Goal: Complete application form: Complete application form

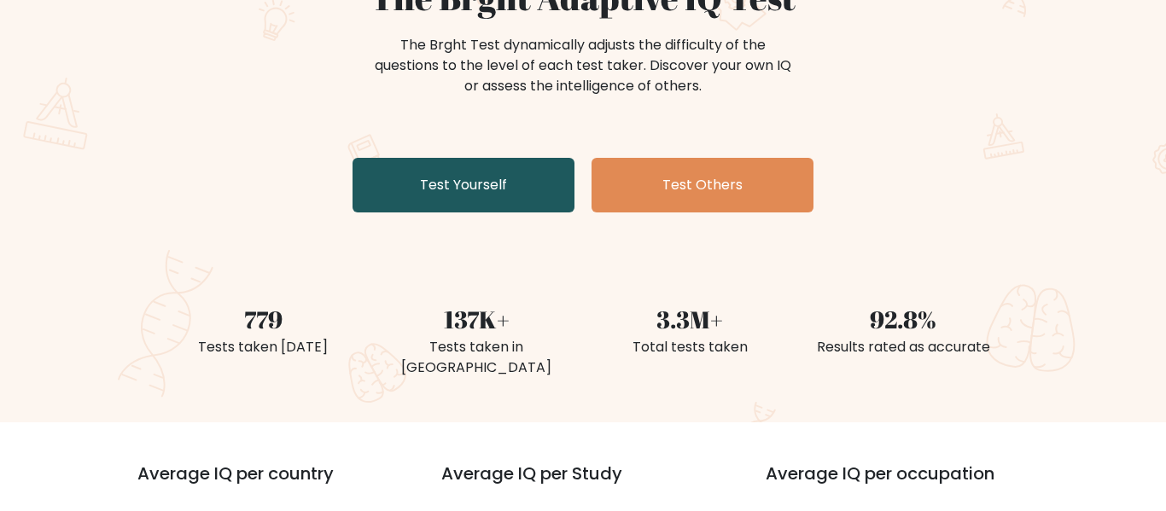
scroll to position [199, 0]
click at [462, 173] on link "Test Yourself" at bounding box center [464, 185] width 222 height 55
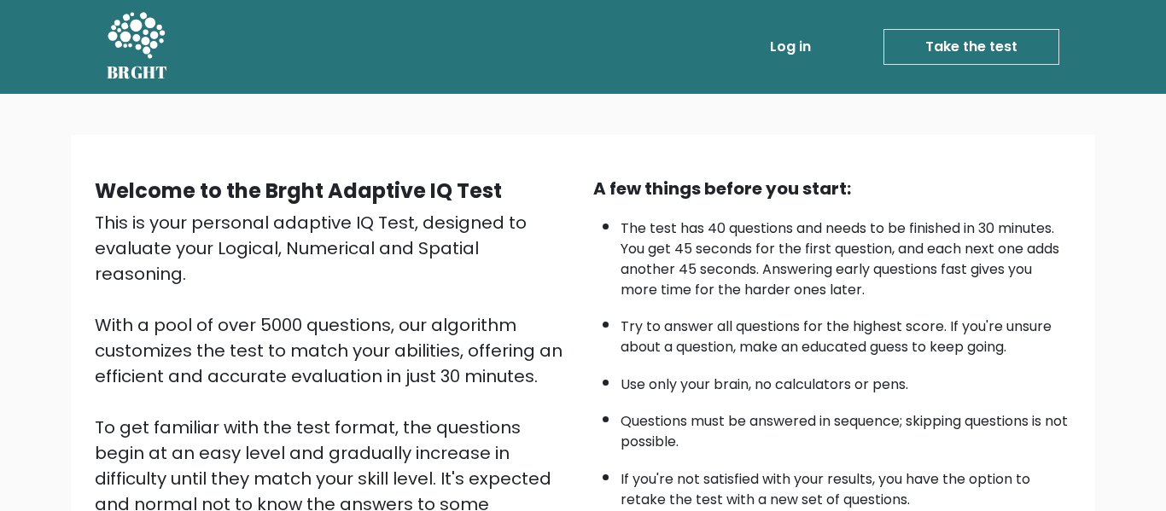
scroll to position [271, 0]
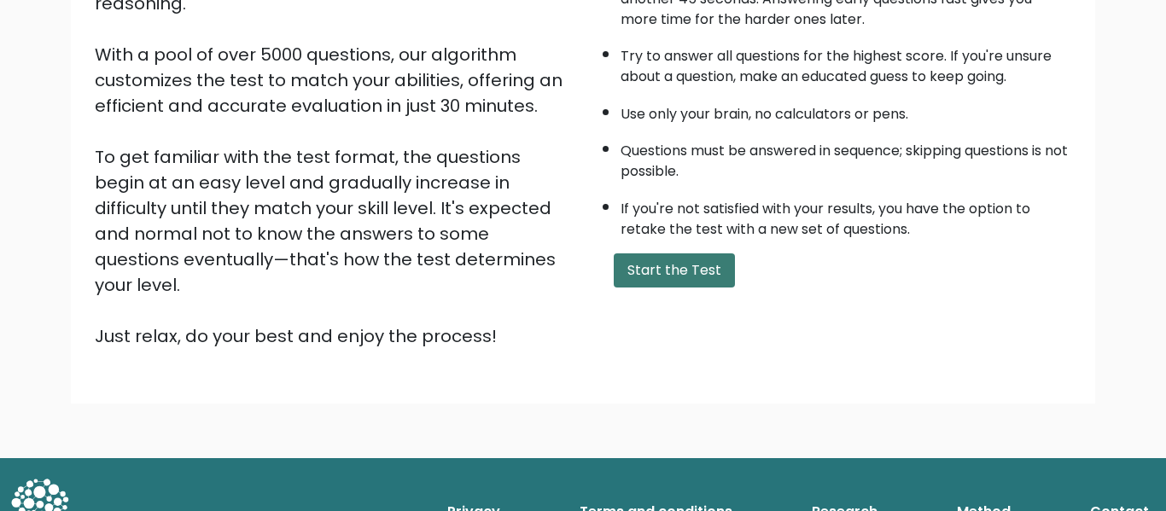
click at [631, 277] on button "Start the Test" at bounding box center [674, 271] width 121 height 34
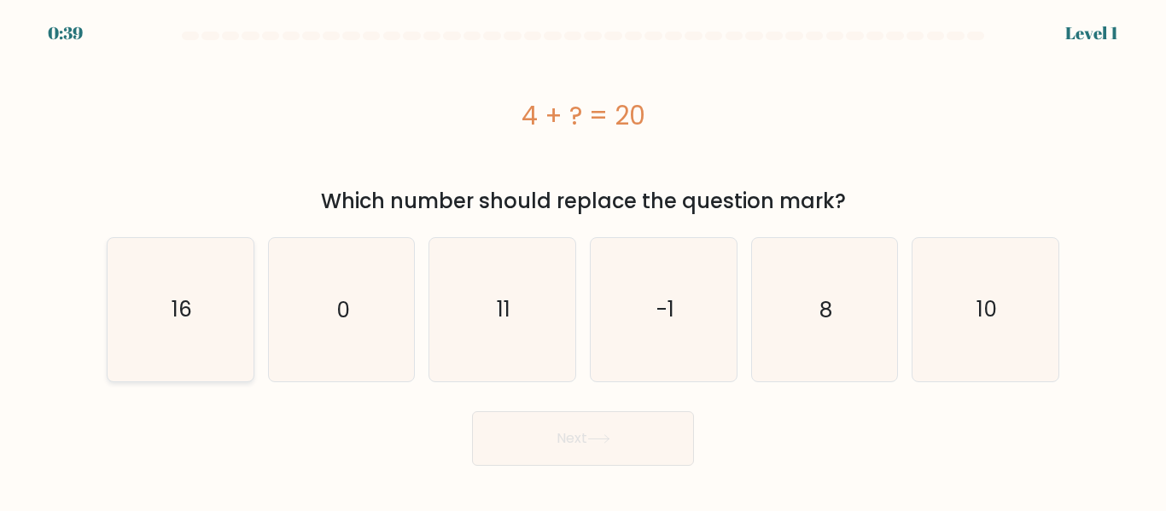
click at [172, 258] on icon "16" at bounding box center [180, 309] width 143 height 143
click at [583, 258] on input "a. 16" at bounding box center [583, 258] width 1 height 4
radio input "true"
click at [494, 464] on button "Next" at bounding box center [583, 439] width 222 height 55
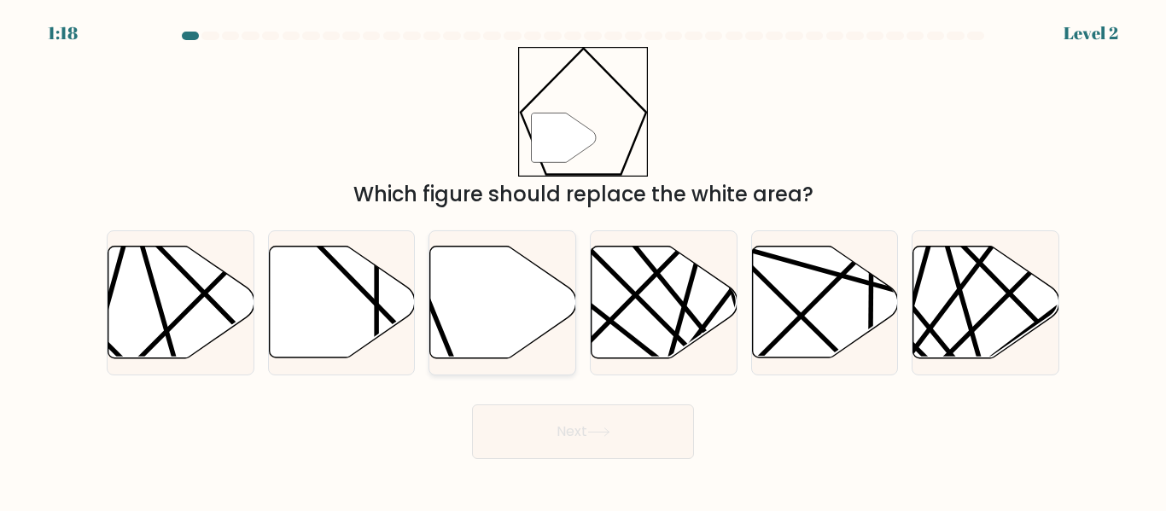
click at [457, 338] on icon at bounding box center [503, 303] width 146 height 112
click at [583, 260] on input "c." at bounding box center [583, 258] width 1 height 4
radio input "true"
click at [521, 466] on body "1:17 Level 2" at bounding box center [583, 255] width 1166 height 511
click at [511, 435] on button "Next" at bounding box center [583, 432] width 222 height 55
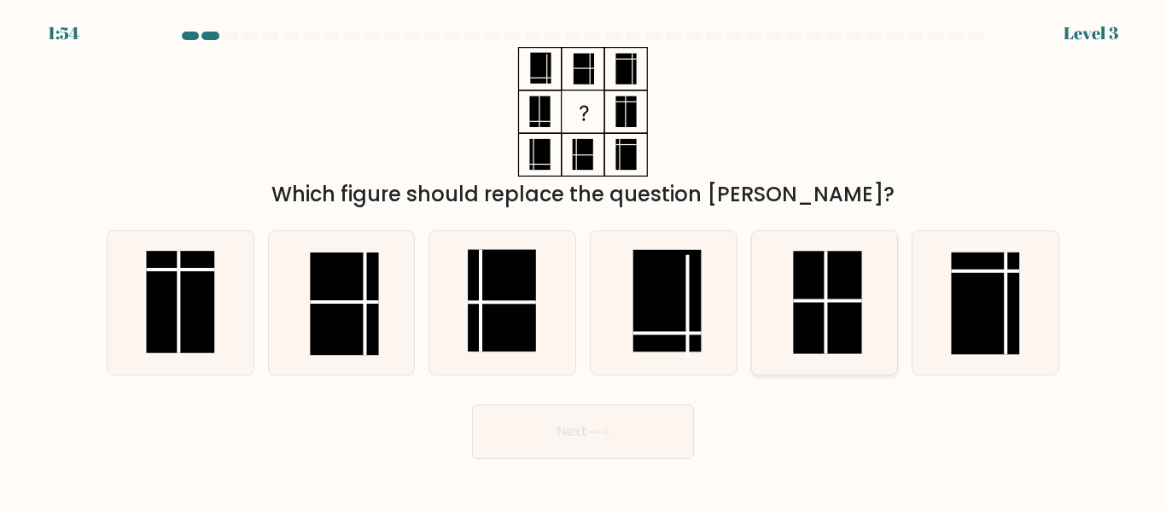
click at [856, 285] on rect at bounding box center [827, 303] width 68 height 102
click at [584, 260] on input "e." at bounding box center [583, 258] width 1 height 4
radio input "true"
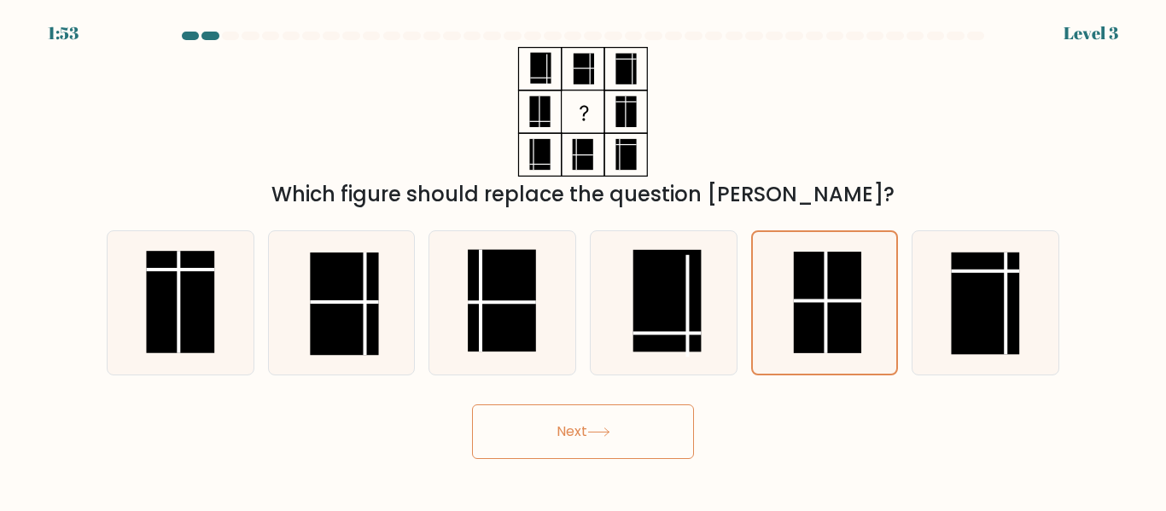
click at [631, 436] on button "Next" at bounding box center [583, 432] width 222 height 55
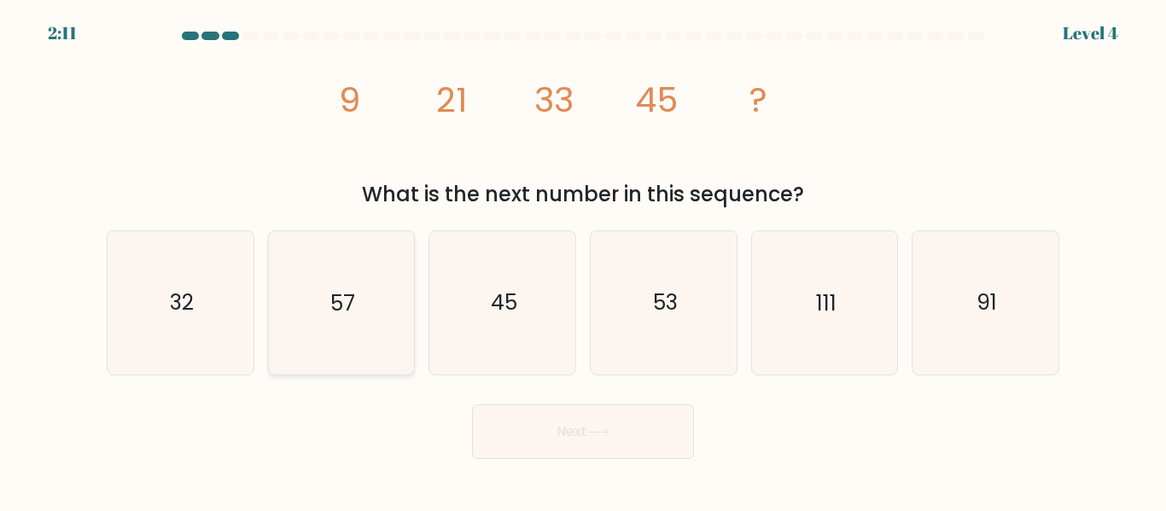
click at [367, 316] on icon "57" at bounding box center [341, 302] width 143 height 143
click at [583, 260] on input "b. 57" at bounding box center [583, 258] width 1 height 4
radio input "true"
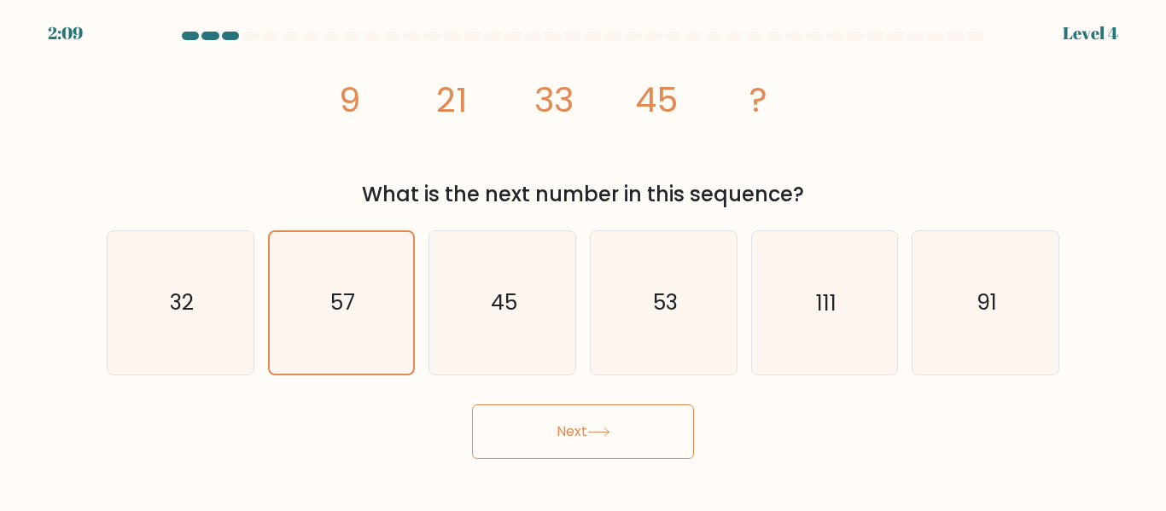
click at [510, 443] on button "Next" at bounding box center [583, 432] width 222 height 55
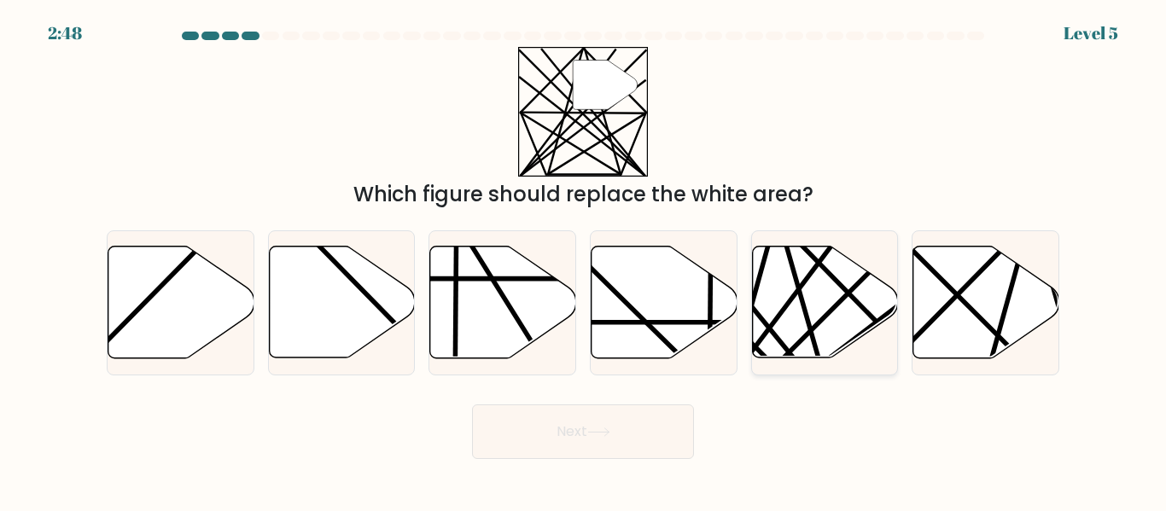
click at [845, 308] on icon at bounding box center [825, 303] width 146 height 112
click at [584, 260] on input "e." at bounding box center [583, 258] width 1 height 4
radio input "true"
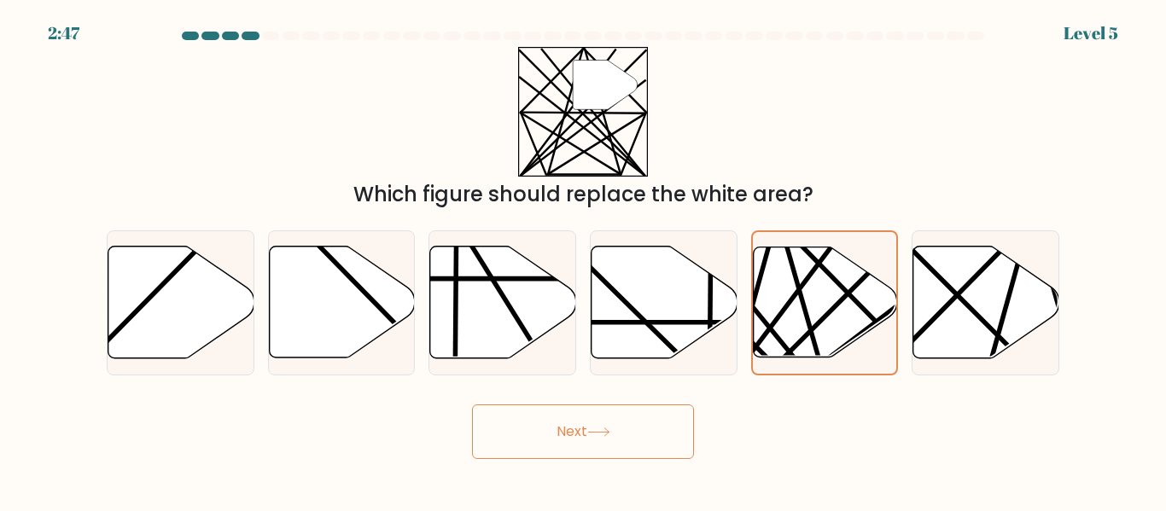
click at [639, 441] on button "Next" at bounding box center [583, 432] width 222 height 55
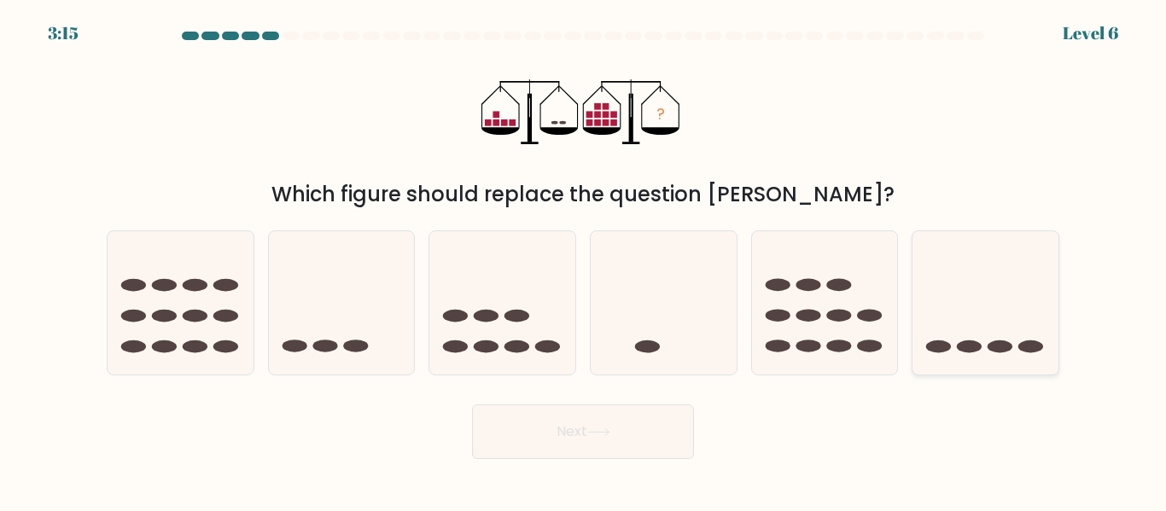
click at [992, 318] on icon at bounding box center [986, 302] width 146 height 120
click at [584, 260] on input "f." at bounding box center [583, 258] width 1 height 4
radio input "true"
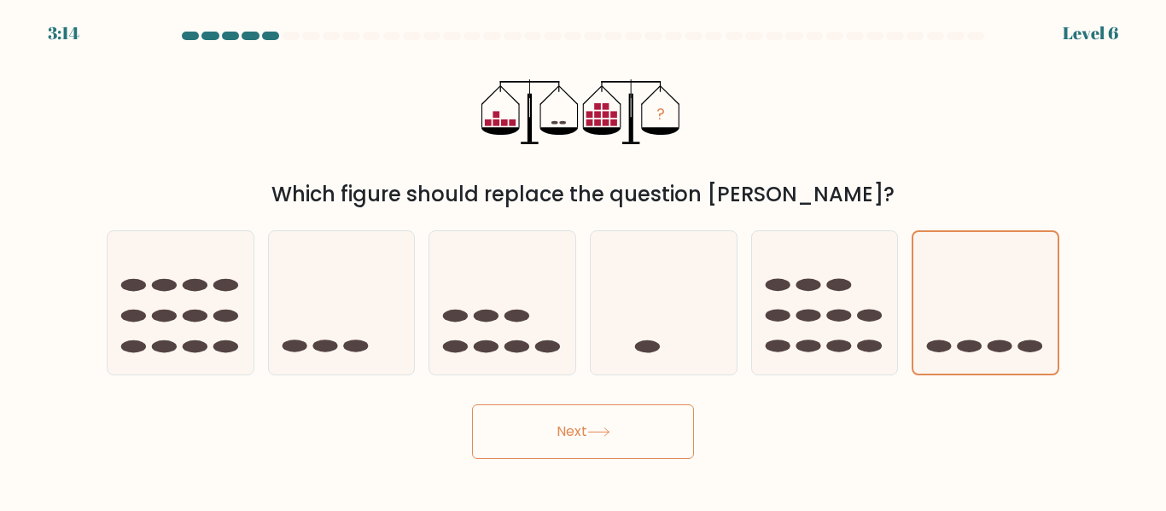
click at [652, 426] on button "Next" at bounding box center [583, 432] width 222 height 55
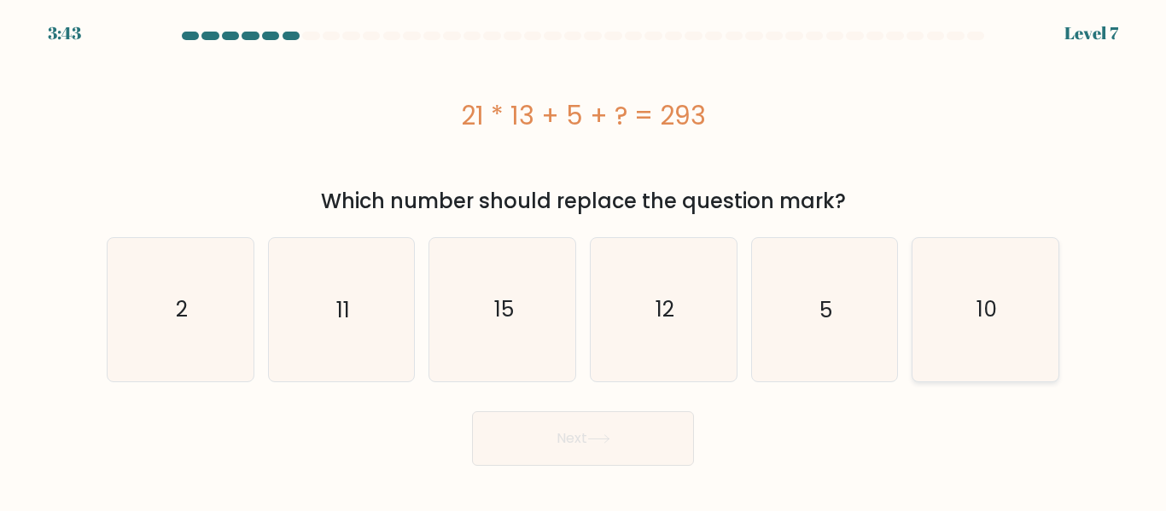
click at [960, 295] on icon "10" at bounding box center [985, 309] width 143 height 143
click at [584, 260] on input "f. 10" at bounding box center [583, 258] width 1 height 4
radio input "true"
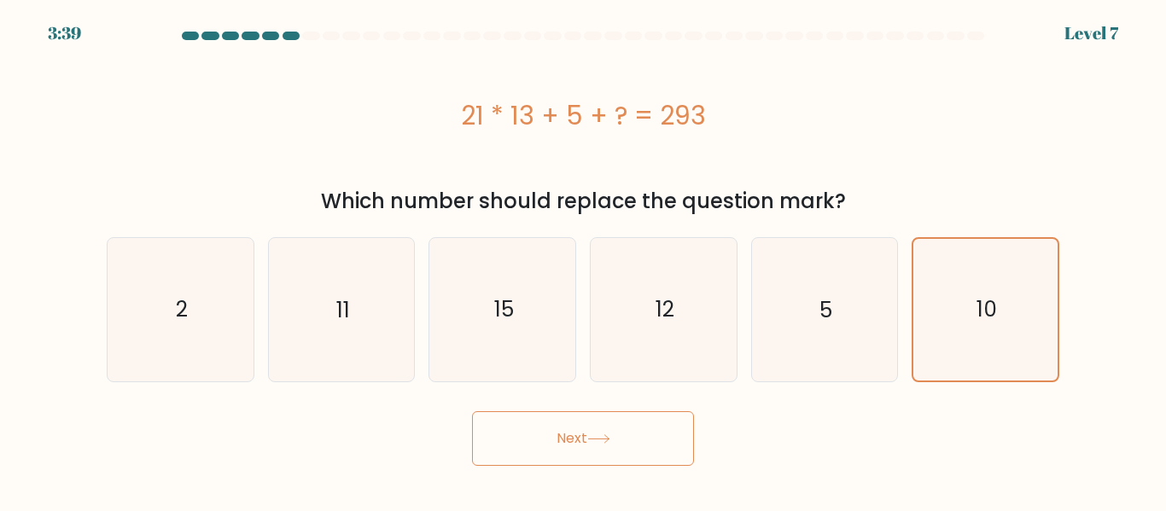
click at [615, 445] on button "Next" at bounding box center [583, 439] width 222 height 55
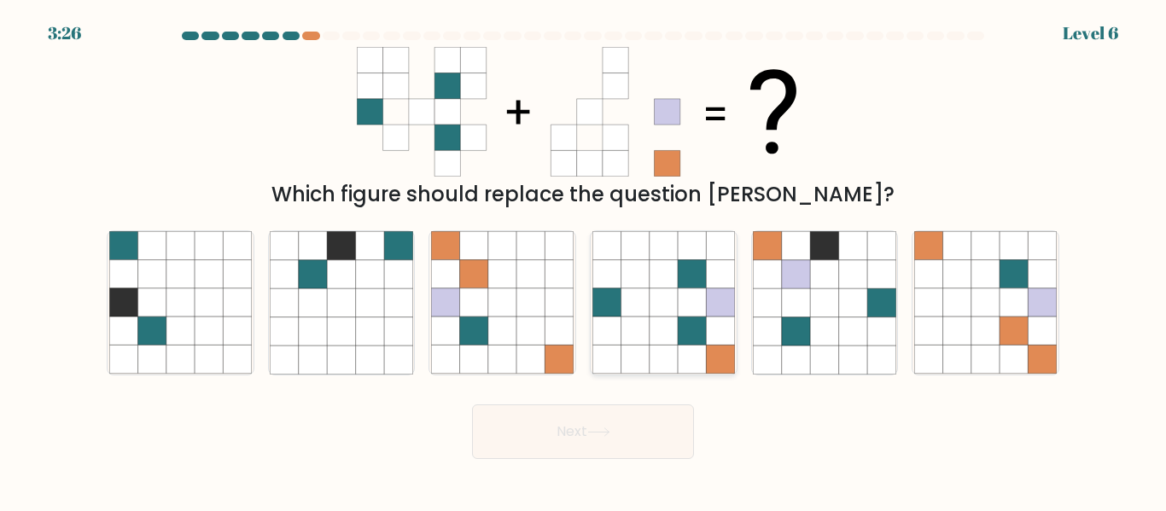
click at [702, 309] on icon at bounding box center [692, 303] width 28 height 28
click at [584, 260] on input "d." at bounding box center [583, 258] width 1 height 4
radio input "true"
click at [547, 441] on button "Next" at bounding box center [583, 432] width 222 height 55
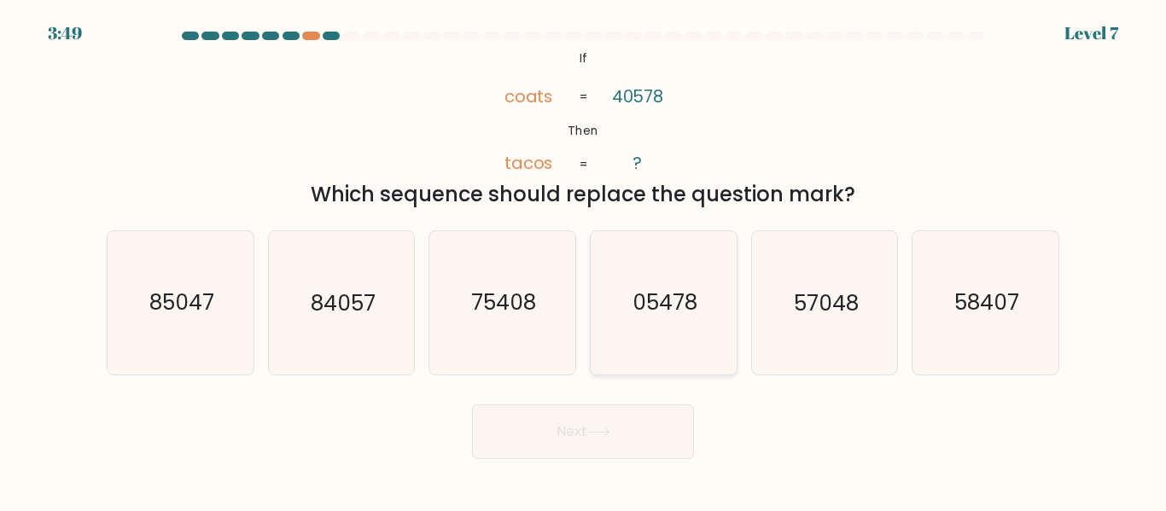
click at [622, 359] on icon "05478" at bounding box center [664, 302] width 143 height 143
click at [584, 260] on input "d. 05478" at bounding box center [583, 258] width 1 height 4
radio input "true"
click at [636, 322] on icon "05478" at bounding box center [663, 302] width 141 height 141
click at [584, 260] on input "d. 05478" at bounding box center [583, 258] width 1 height 4
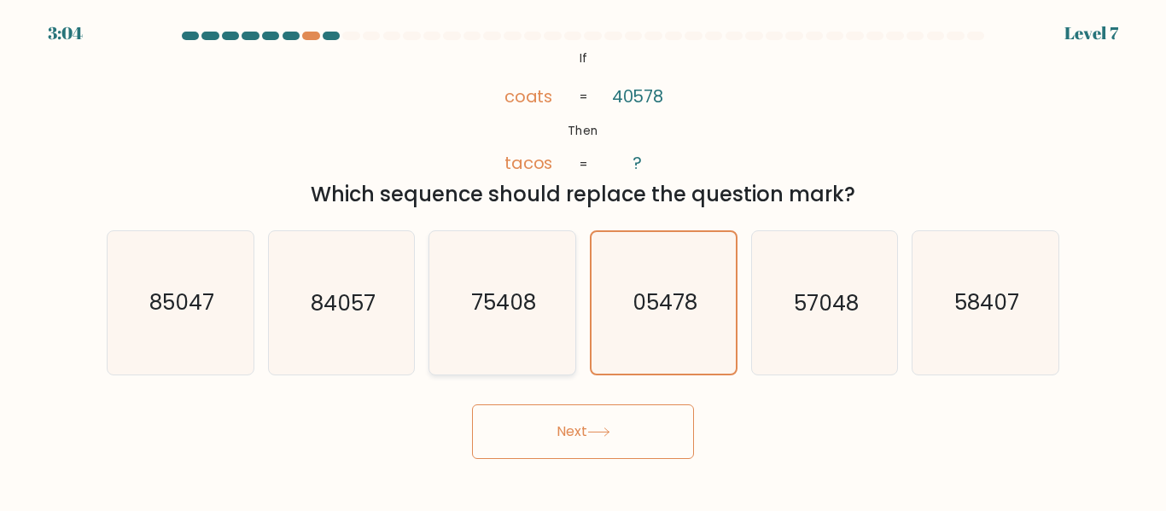
click at [508, 254] on icon "75408" at bounding box center [502, 302] width 143 height 143
click at [583, 256] on input "c. 75408" at bounding box center [583, 258] width 1 height 4
radio input "true"
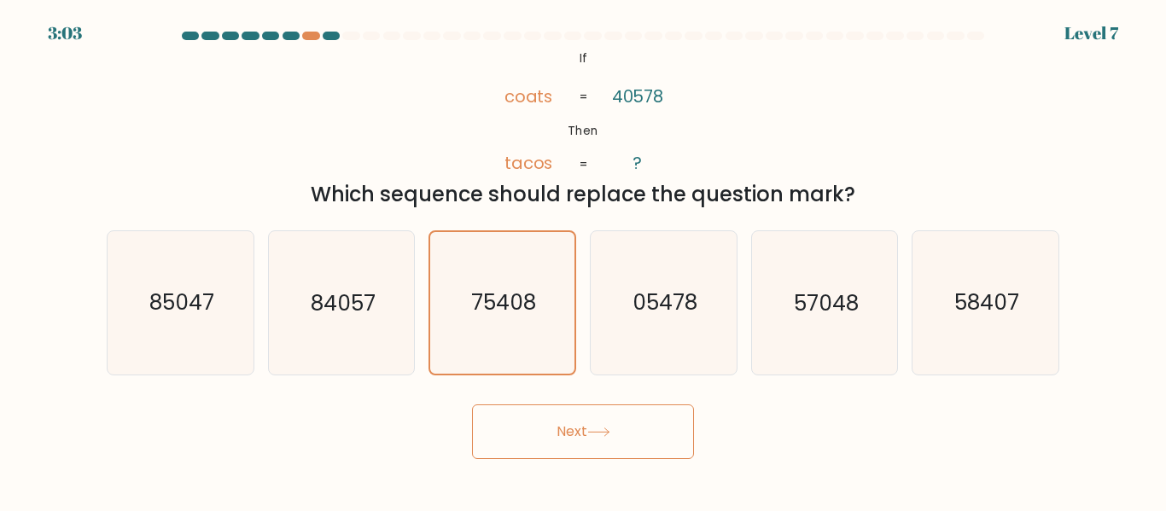
click at [545, 416] on button "Next" at bounding box center [583, 432] width 222 height 55
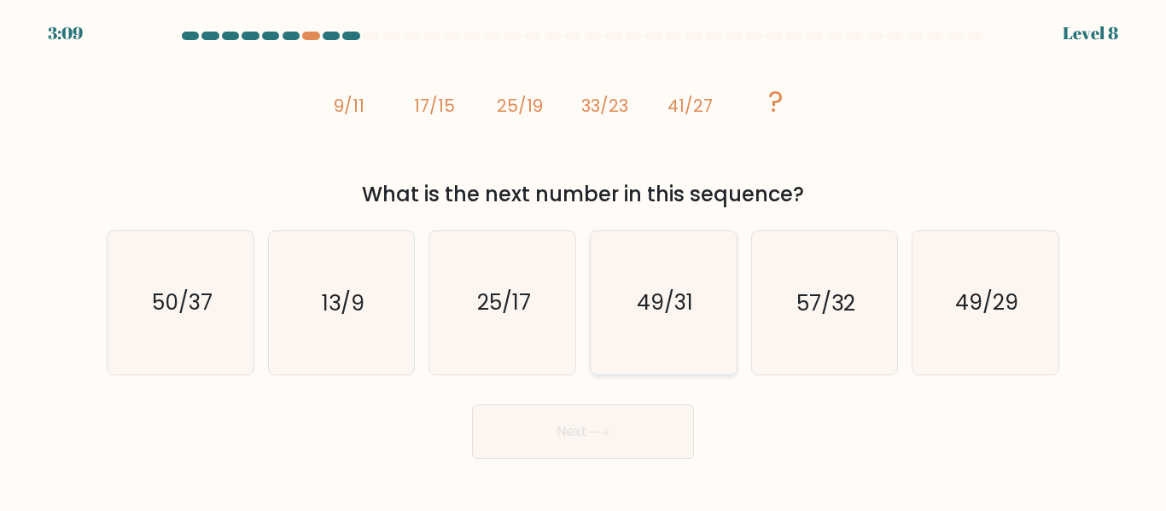
click at [680, 254] on icon "49/31" at bounding box center [664, 302] width 143 height 143
click at [584, 256] on input "d. 49/31" at bounding box center [583, 258] width 1 height 4
radio input "true"
click at [617, 412] on button "Next" at bounding box center [583, 432] width 222 height 55
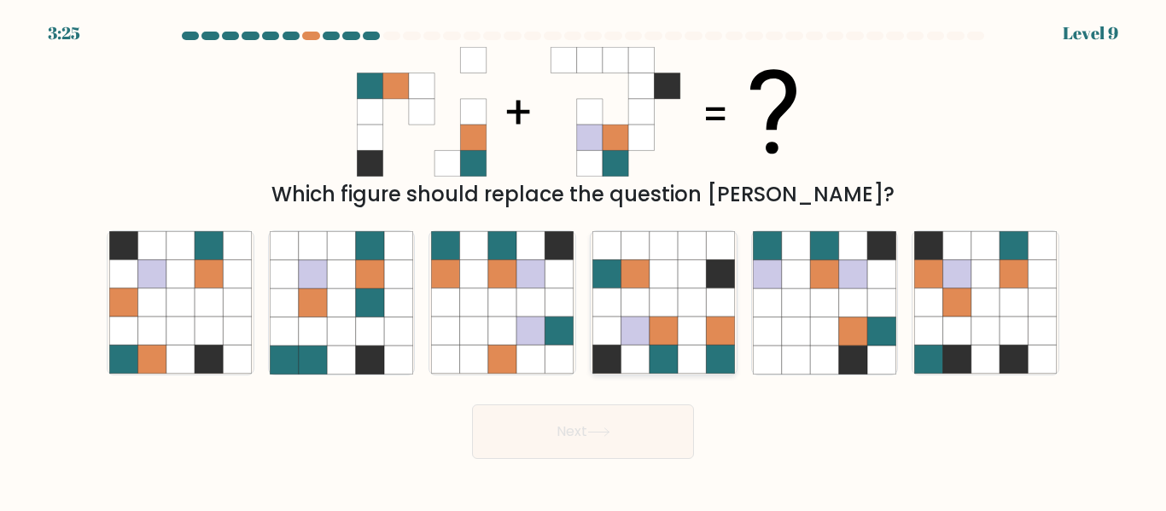
click at [651, 281] on icon at bounding box center [664, 274] width 28 height 28
click at [584, 260] on input "d." at bounding box center [583, 258] width 1 height 4
radio input "true"
click at [605, 435] on icon at bounding box center [598, 432] width 23 height 9
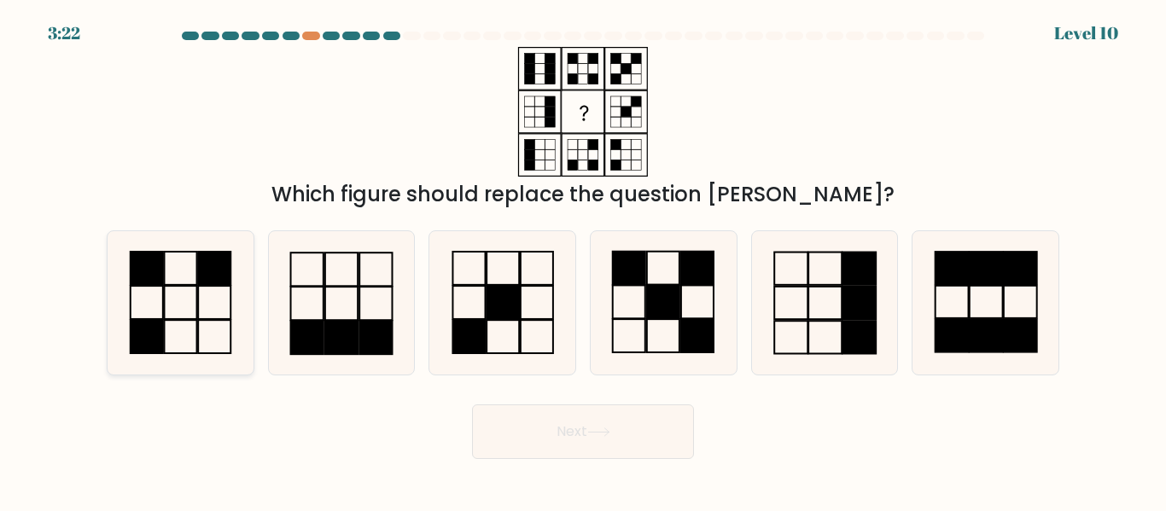
click at [158, 292] on icon at bounding box center [180, 302] width 143 height 143
click at [583, 260] on input "a." at bounding box center [583, 258] width 1 height 4
radio input "true"
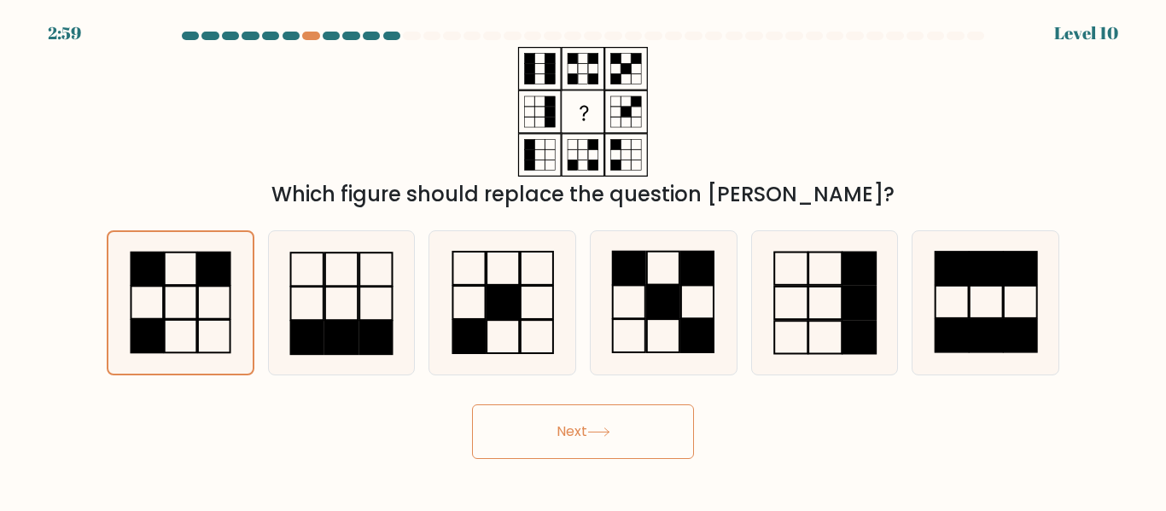
click at [604, 442] on button "Next" at bounding box center [583, 432] width 222 height 55
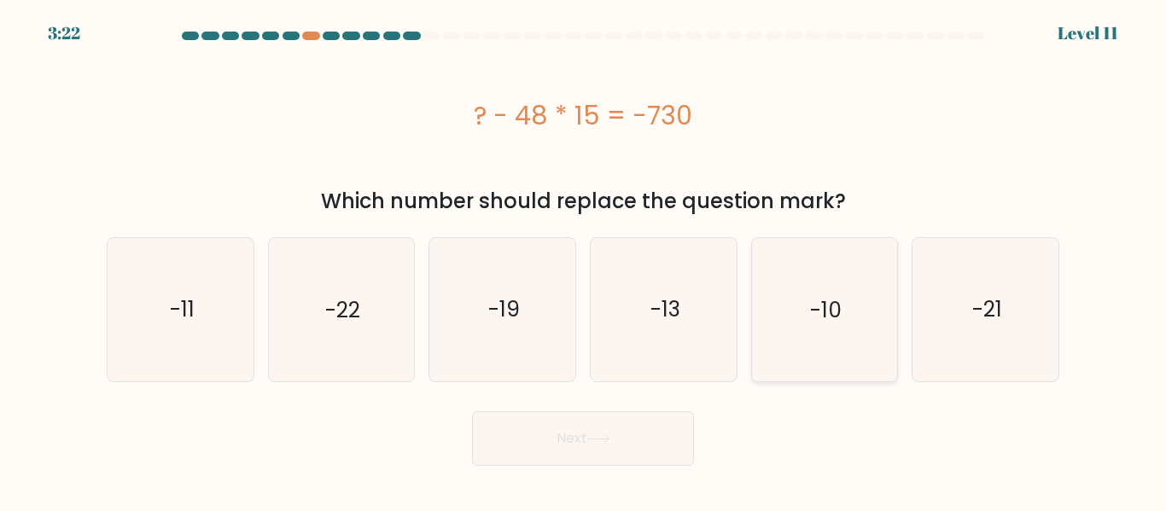
click at [897, 314] on div "-10" at bounding box center [825, 309] width 148 height 144
click at [584, 260] on input "e. -10" at bounding box center [583, 258] width 1 height 4
radio input "true"
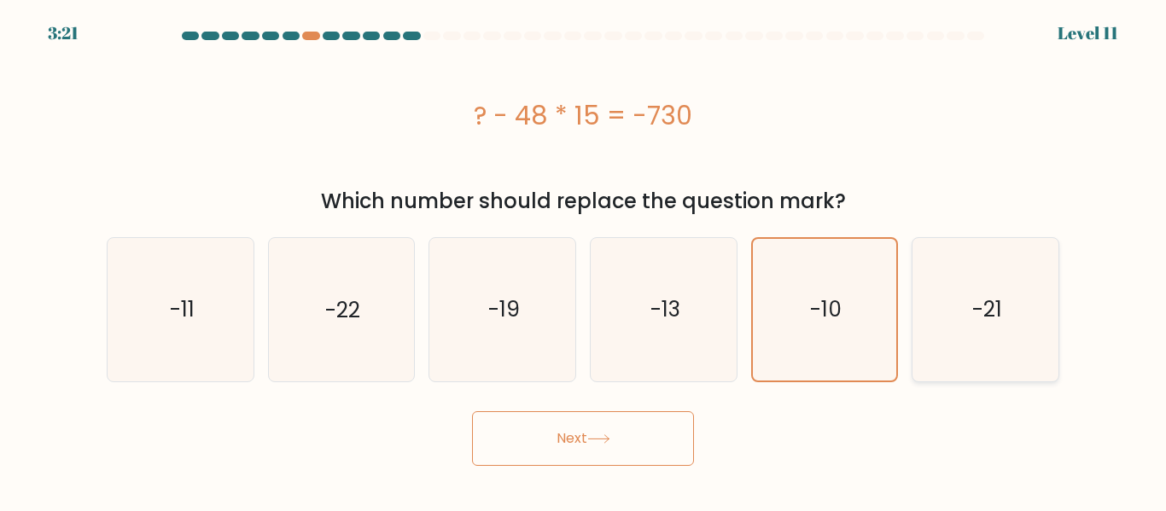
click at [1029, 335] on icon "-21" at bounding box center [985, 309] width 143 height 143
click at [584, 260] on input "f. -21" at bounding box center [583, 258] width 1 height 4
radio input "true"
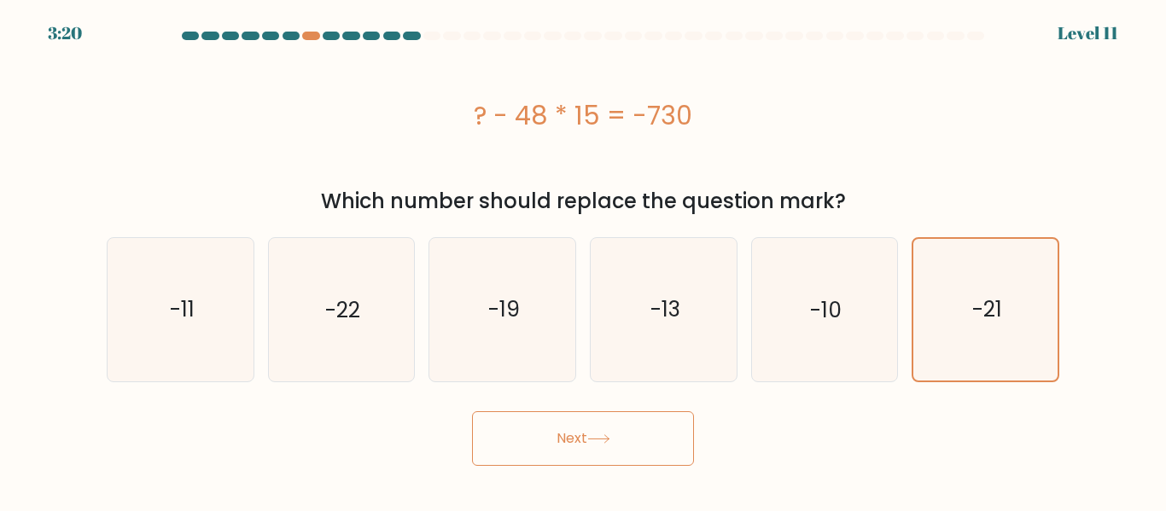
click at [590, 425] on button "Next" at bounding box center [583, 439] width 222 height 55
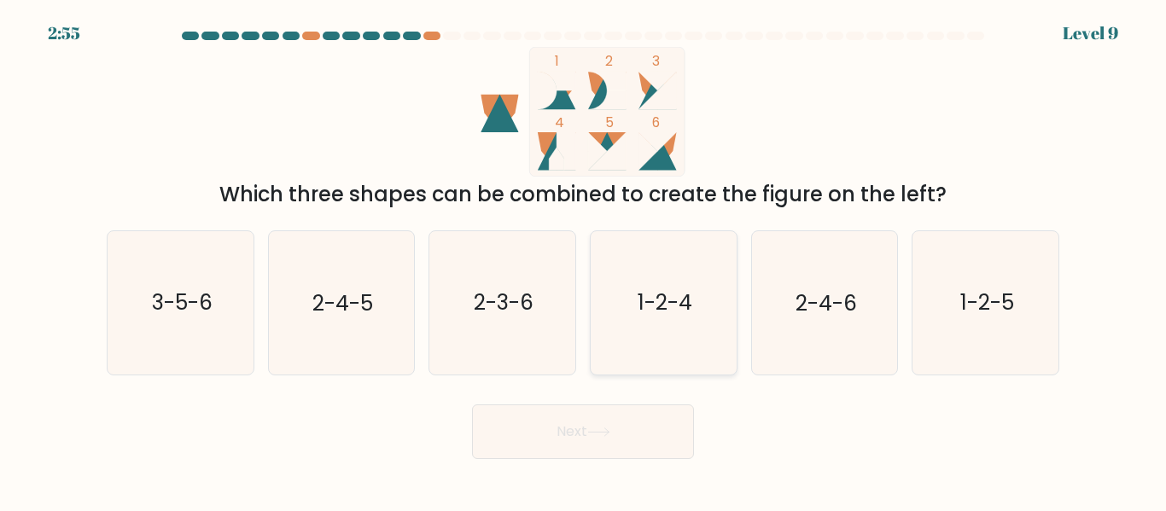
click at [703, 256] on icon "1-2-4" at bounding box center [664, 302] width 143 height 143
click at [584, 256] on input "d. 1-2-4" at bounding box center [583, 258] width 1 height 4
radio input "true"
click at [604, 433] on icon at bounding box center [598, 432] width 23 height 9
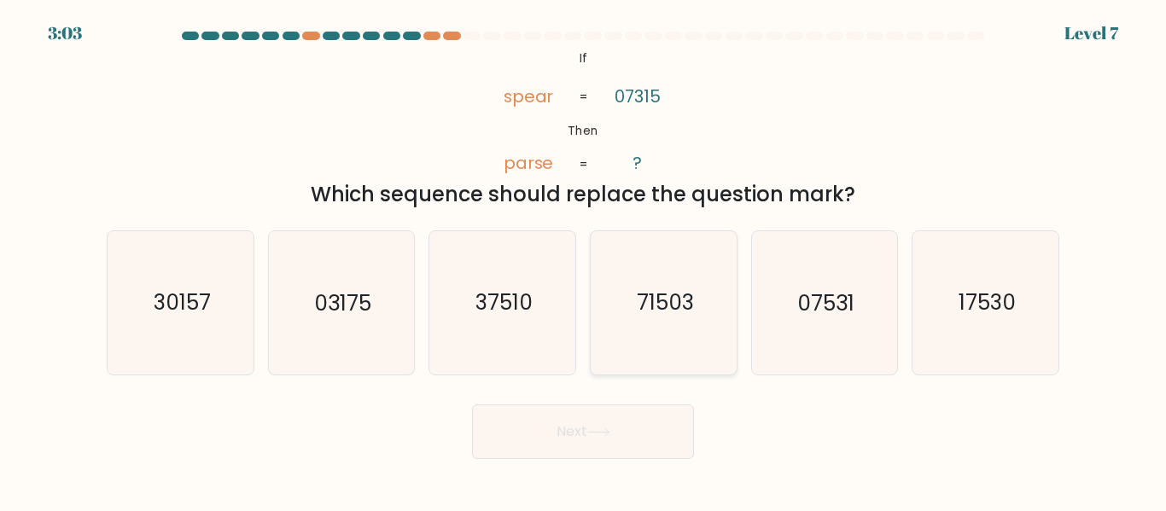
click at [614, 309] on icon "71503" at bounding box center [664, 302] width 143 height 143
click at [584, 260] on input "d. 71503" at bounding box center [583, 258] width 1 height 4
radio input "true"
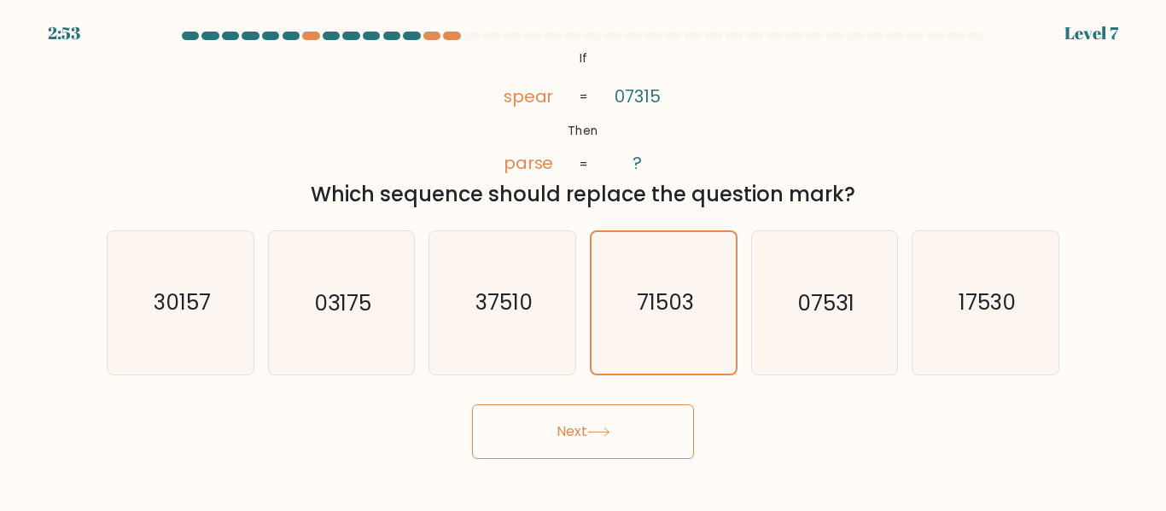
click at [593, 411] on button "Next" at bounding box center [583, 432] width 222 height 55
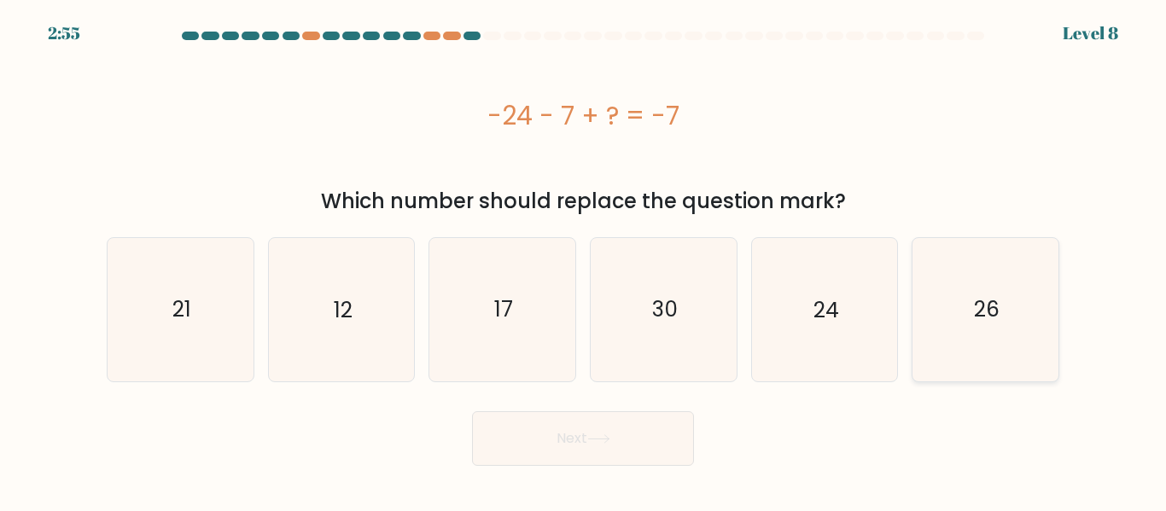
click at [966, 287] on icon "26" at bounding box center [985, 309] width 143 height 143
click at [584, 260] on input "f. 26" at bounding box center [583, 258] width 1 height 4
radio input "true"
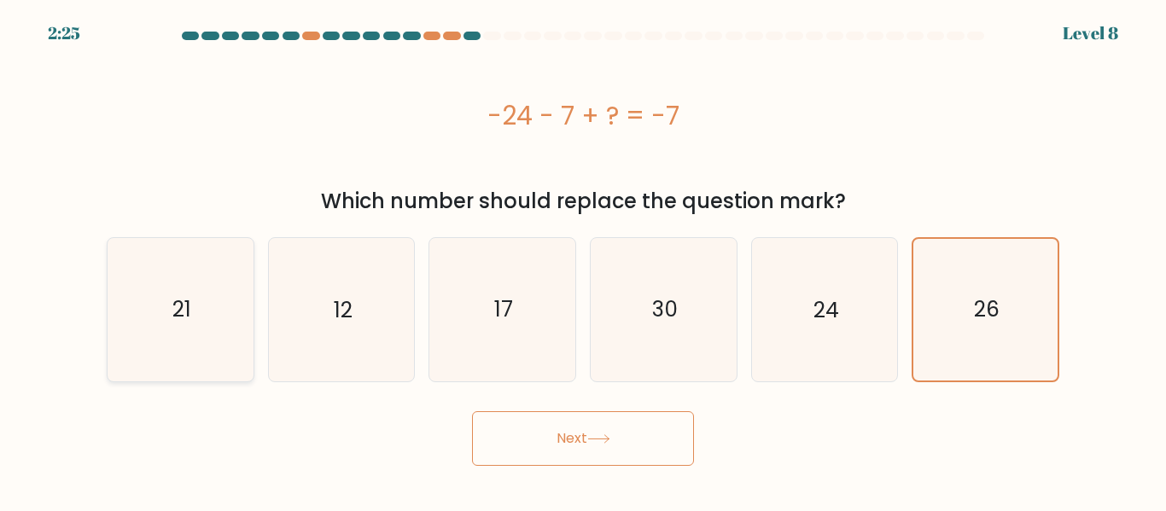
click at [245, 340] on icon "21" at bounding box center [180, 309] width 143 height 143
click at [583, 260] on input "a. 21" at bounding box center [583, 258] width 1 height 4
radio input "true"
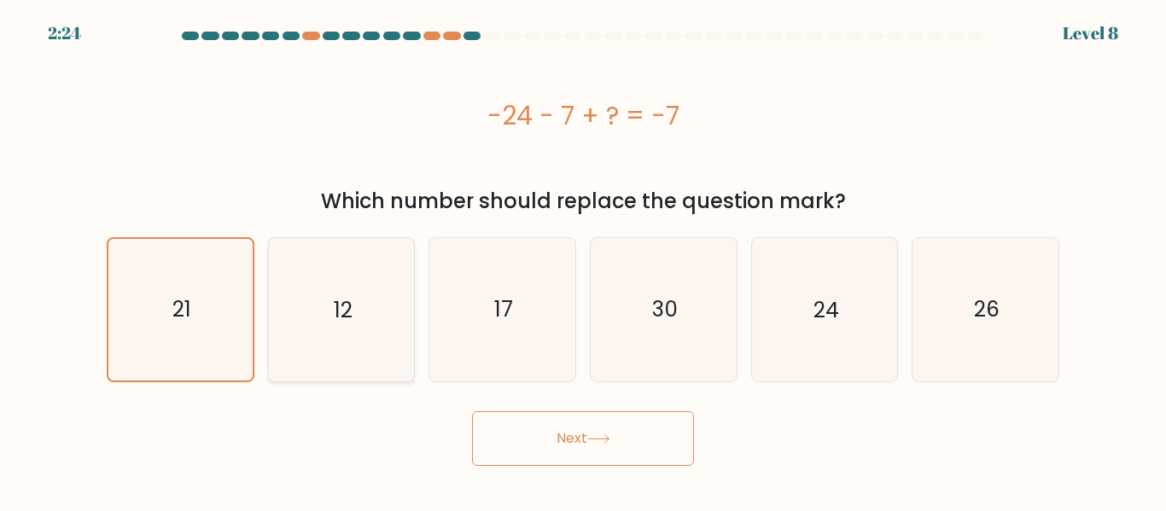
click at [313, 352] on icon "12" at bounding box center [341, 309] width 143 height 143
click at [583, 260] on input "b. 12" at bounding box center [583, 258] width 1 height 4
radio input "true"
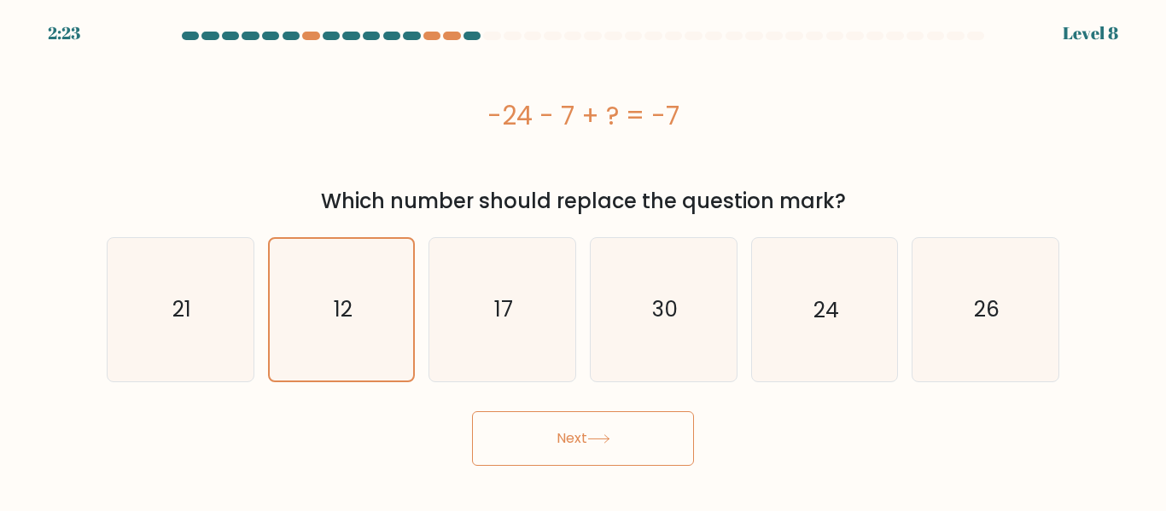
click at [533, 424] on button "Next" at bounding box center [583, 439] width 222 height 55
click at [557, 441] on button "Next" at bounding box center [583, 439] width 222 height 55
click at [642, 445] on button "Next" at bounding box center [583, 439] width 222 height 55
click at [499, 301] on text "17" at bounding box center [503, 310] width 19 height 30
click at [583, 260] on input "c. 17" at bounding box center [583, 258] width 1 height 4
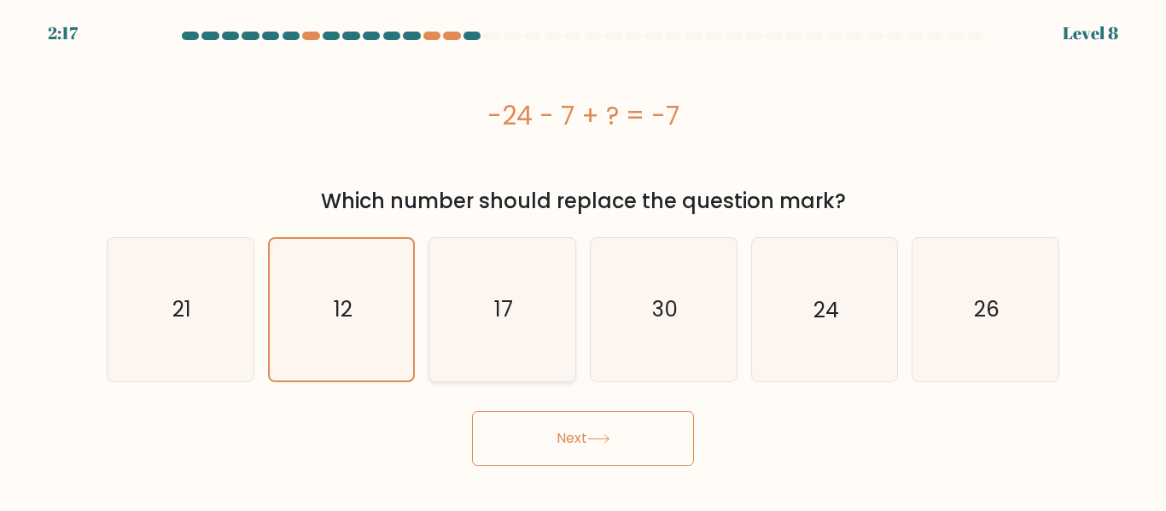
radio input "true"
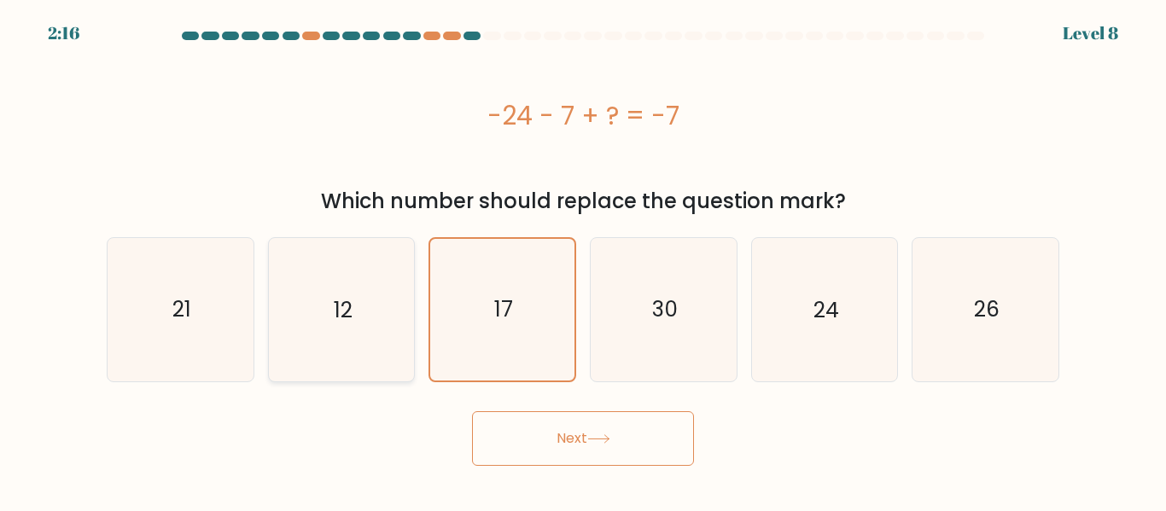
click at [321, 296] on icon "12" at bounding box center [341, 309] width 143 height 143
click at [583, 260] on input "b. 12" at bounding box center [583, 258] width 1 height 4
radio input "true"
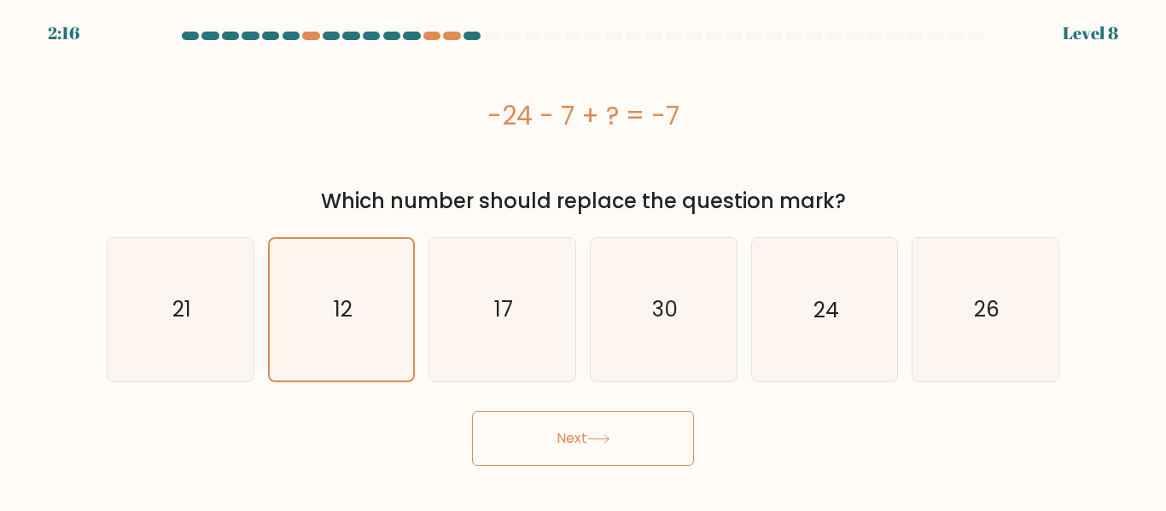
click at [578, 452] on button "Next" at bounding box center [583, 439] width 222 height 55
click at [548, 430] on button "Next" at bounding box center [583, 439] width 222 height 55
click at [806, 382] on form "a." at bounding box center [583, 249] width 1166 height 435
click at [528, 450] on button "Next" at bounding box center [583, 439] width 222 height 55
click at [546, 429] on button "Next" at bounding box center [583, 439] width 222 height 55
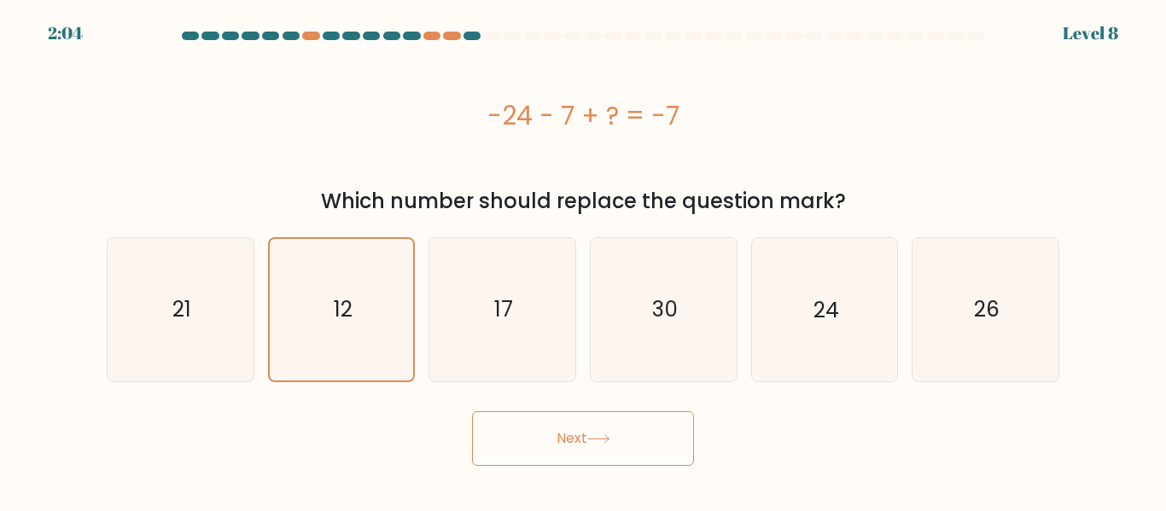
click at [618, 449] on button "Next" at bounding box center [583, 439] width 222 height 55
click at [528, 408] on div "Next" at bounding box center [582, 434] width 973 height 63
click at [195, 271] on icon "21" at bounding box center [180, 309] width 143 height 143
click at [583, 260] on input "a. 21" at bounding box center [583, 258] width 1 height 4
radio input "true"
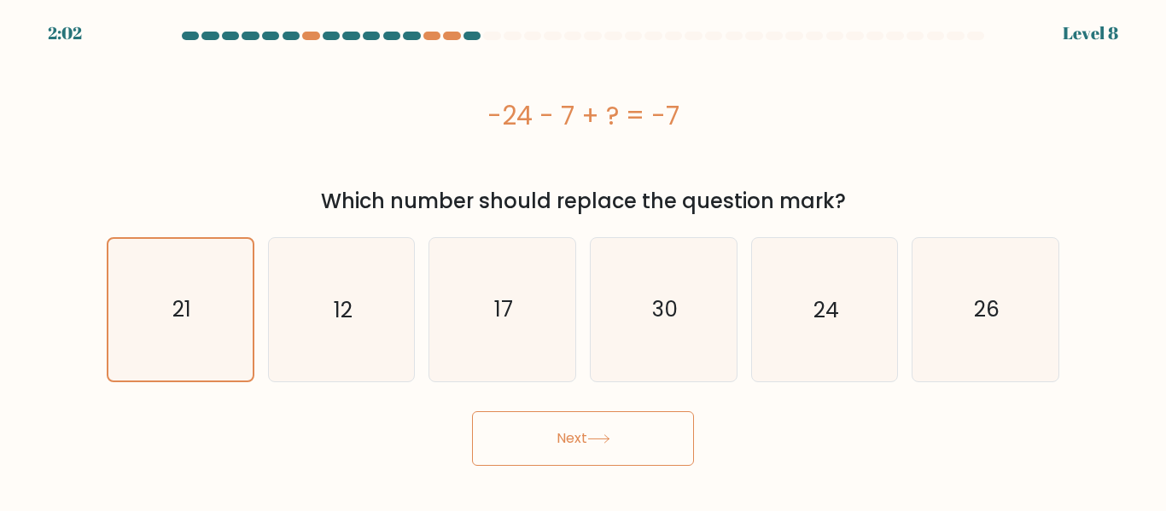
click at [562, 444] on button "Next" at bounding box center [583, 439] width 222 height 55
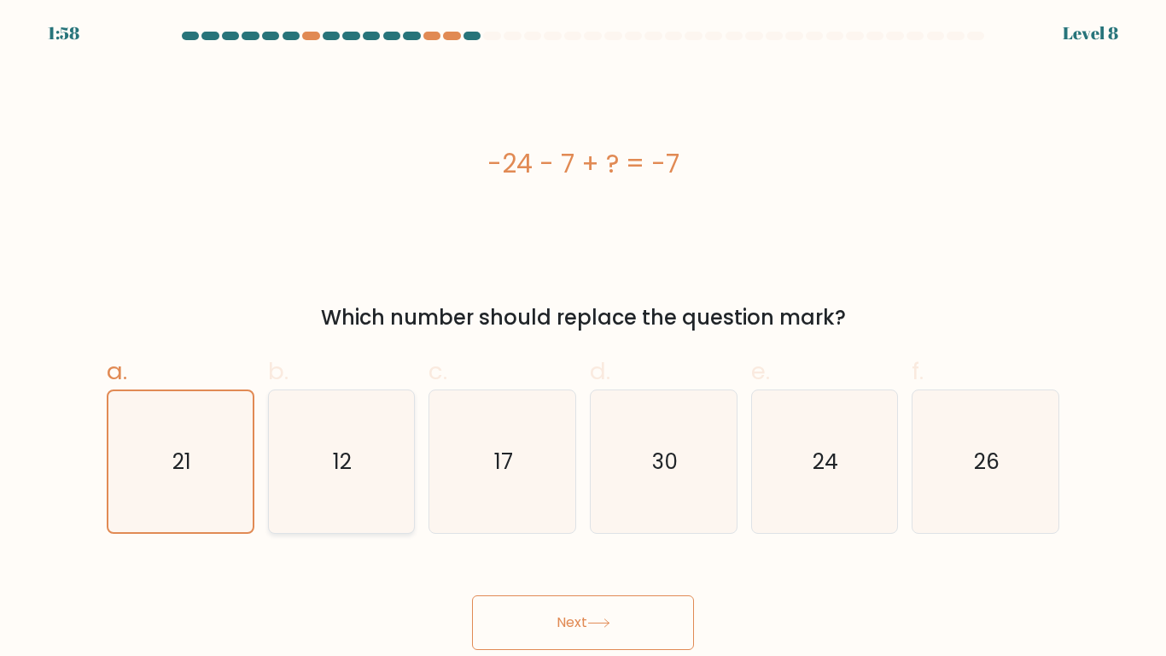
click at [331, 470] on icon "12" at bounding box center [341, 461] width 143 height 143
click at [583, 339] on input "b. 12" at bounding box center [583, 333] width 1 height 11
radio input "true"
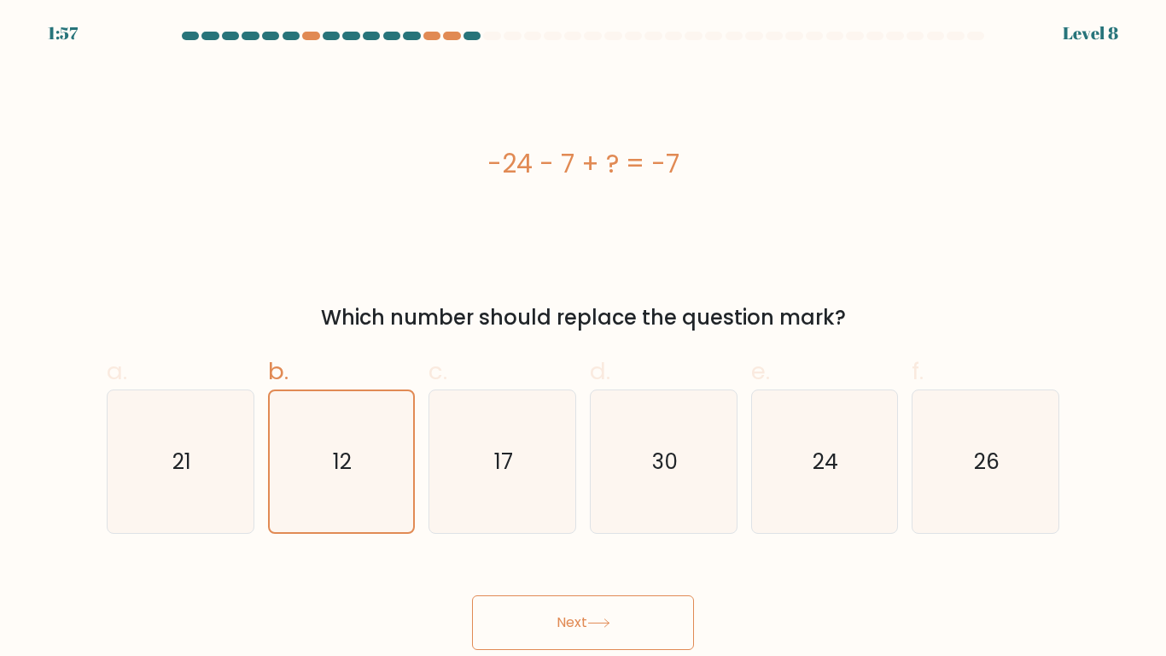
click at [568, 511] on button "Next" at bounding box center [583, 622] width 222 height 55
click at [558, 511] on button "Next" at bounding box center [583, 622] width 222 height 55
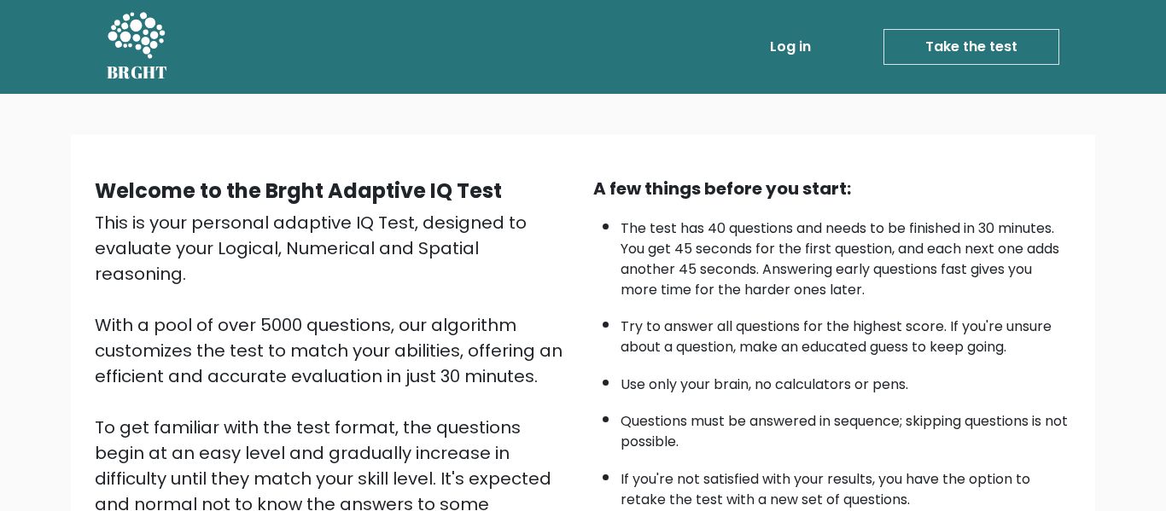
scroll to position [271, 0]
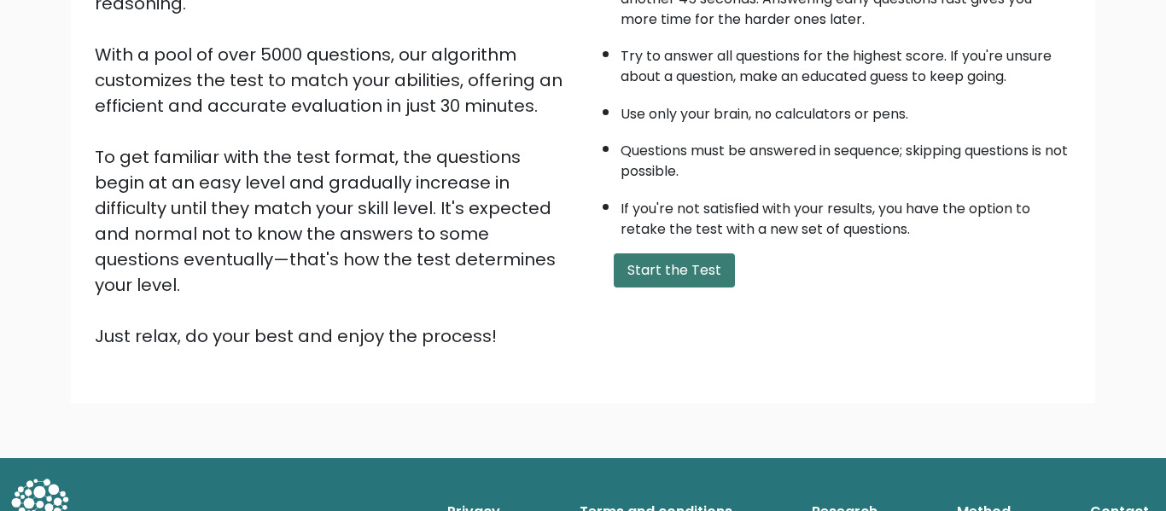
click at [691, 273] on button "Start the Test" at bounding box center [674, 271] width 121 height 34
click at [657, 254] on button "Start the Test" at bounding box center [674, 271] width 121 height 34
click at [628, 266] on button "Start the Test" at bounding box center [674, 271] width 121 height 34
click at [668, 268] on button "Start the Test" at bounding box center [674, 271] width 121 height 34
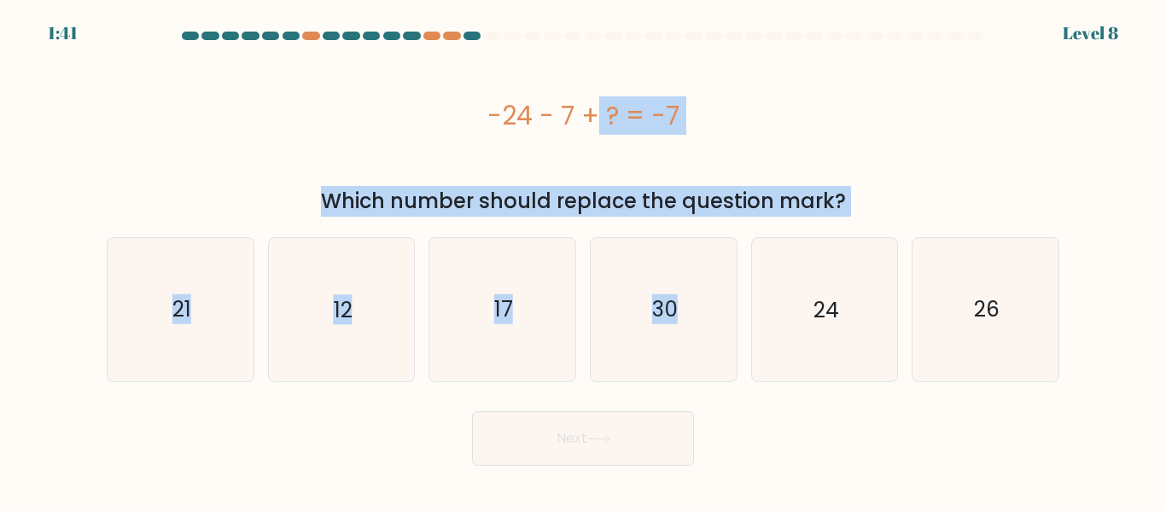
drag, startPoint x: 0, startPoint y: 0, endPoint x: 334, endPoint y: 126, distance: 356.6
click at [334, 126] on form "a." at bounding box center [583, 249] width 1166 height 435
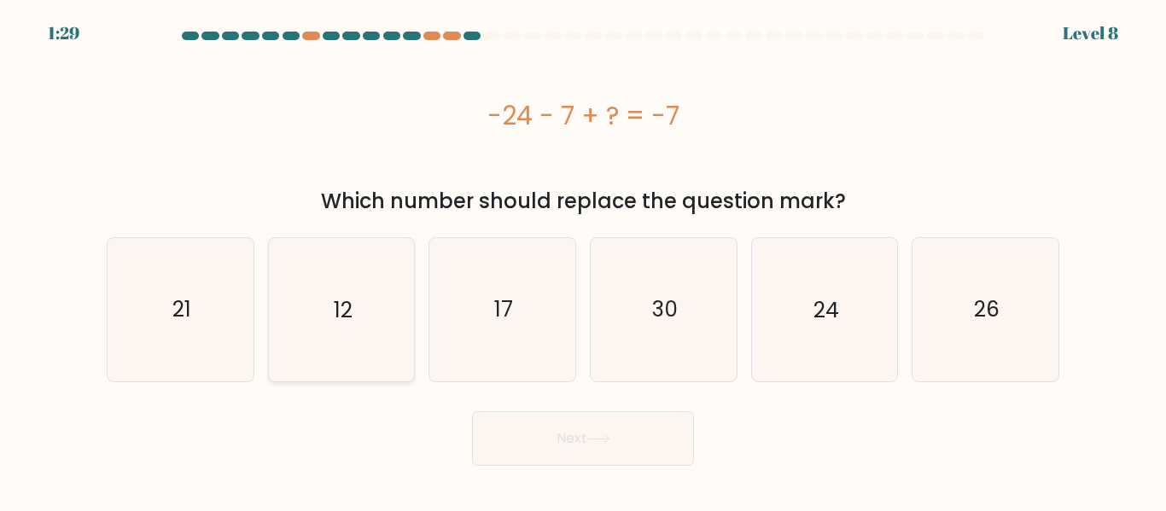
click at [318, 306] on icon "12" at bounding box center [341, 309] width 143 height 143
click at [583, 260] on input "b. 12" at bounding box center [583, 258] width 1 height 4
radio input "true"
click at [540, 434] on button "Next" at bounding box center [583, 439] width 222 height 55
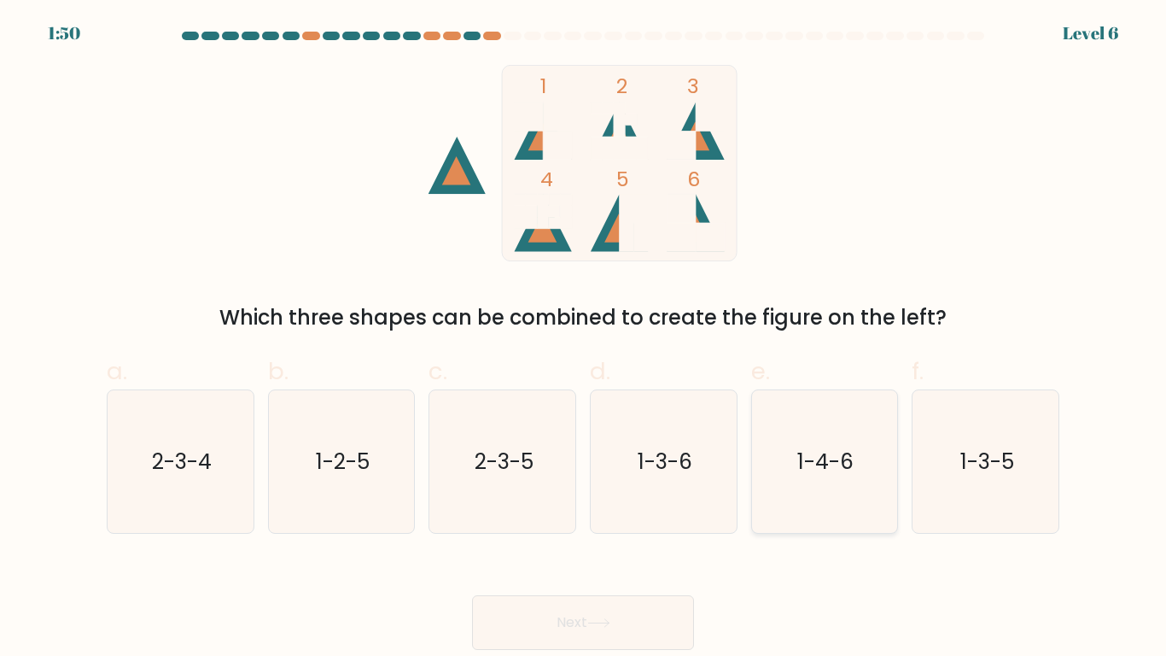
click at [845, 458] on text "1-4-6" at bounding box center [826, 462] width 56 height 30
click at [584, 339] on input "e. 1-4-6" at bounding box center [583, 333] width 1 height 11
radio input "true"
click at [785, 511] on icon "1-4-6" at bounding box center [824, 461] width 141 height 141
click at [584, 339] on input "e. 1-4-6" at bounding box center [583, 333] width 1 height 11
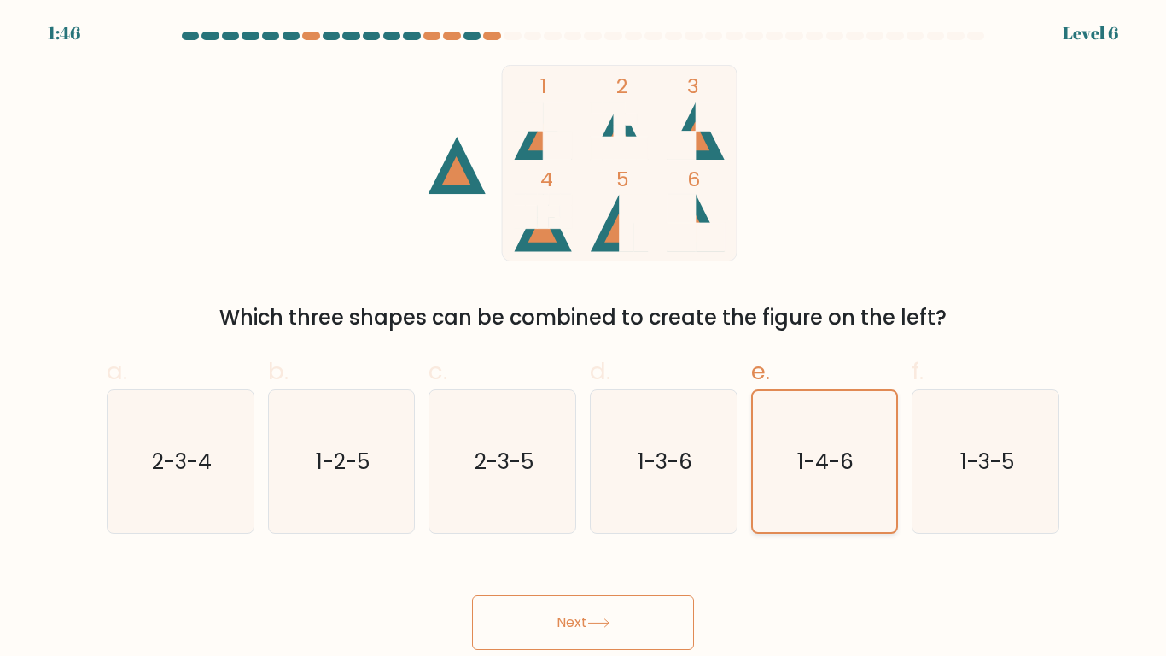
click at [781, 457] on icon "1-4-6" at bounding box center [824, 461] width 141 height 141
click at [584, 339] on input "e. 1-4-6" at bounding box center [583, 333] width 1 height 11
click at [636, 511] on button "Next" at bounding box center [583, 622] width 222 height 55
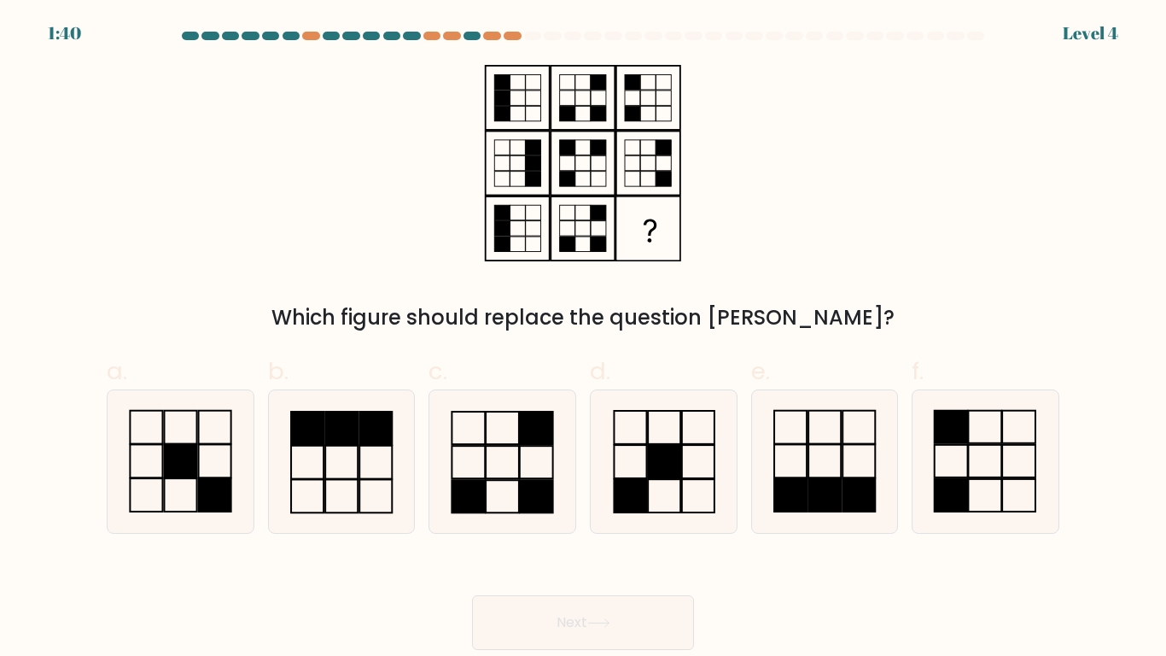
click at [631, 511] on div "Next" at bounding box center [582, 602] width 973 height 96
click at [979, 445] on rect at bounding box center [984, 461] width 33 height 32
click at [584, 339] on input "f." at bounding box center [583, 333] width 1 height 11
radio input "true"
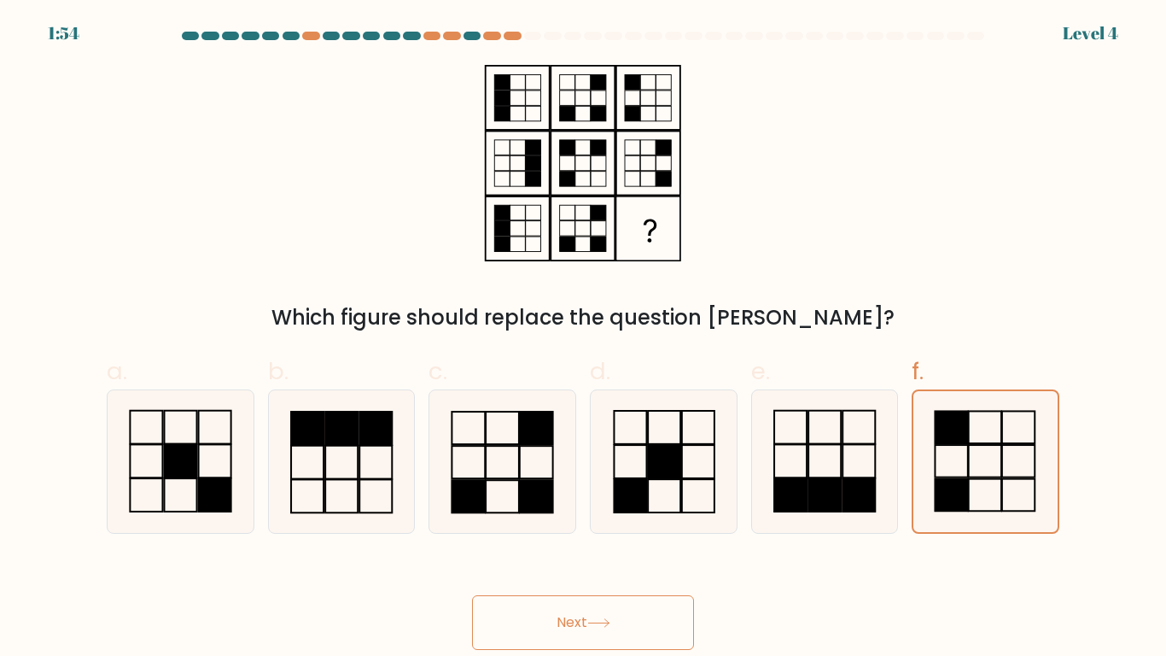
click at [504, 511] on button "Next" at bounding box center [583, 622] width 222 height 55
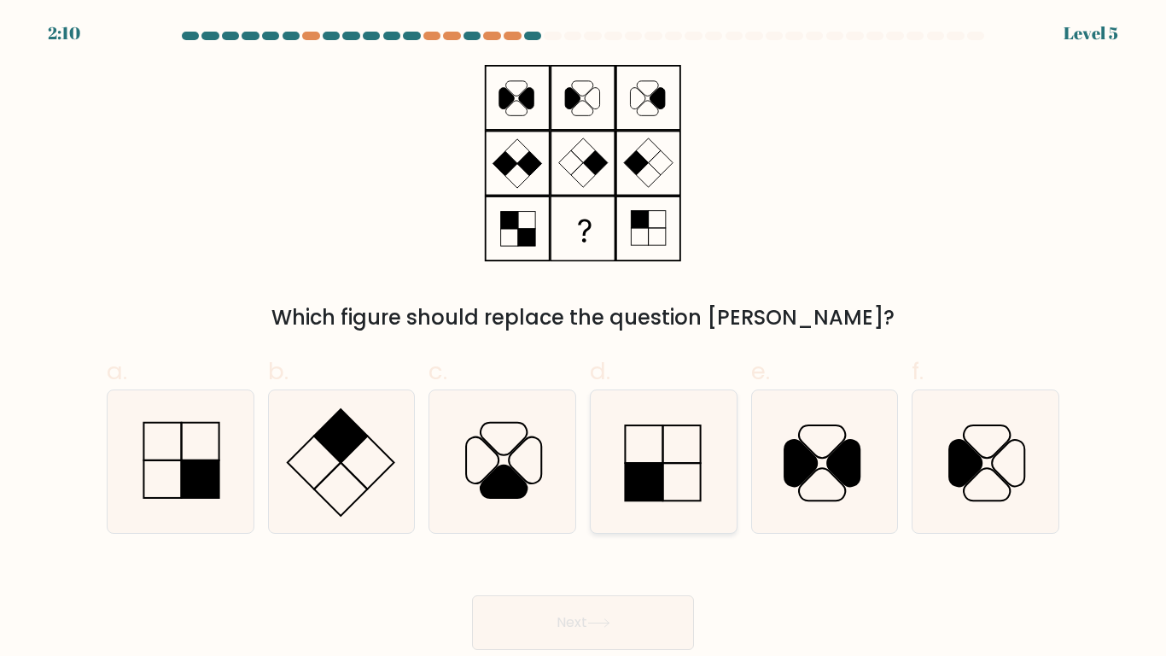
click at [651, 491] on rect at bounding box center [644, 482] width 38 height 38
click at [584, 339] on input "d." at bounding box center [583, 333] width 1 height 11
radio input "true"
click at [581, 511] on button "Next" at bounding box center [583, 622] width 222 height 55
click at [609, 511] on icon at bounding box center [598, 622] width 23 height 9
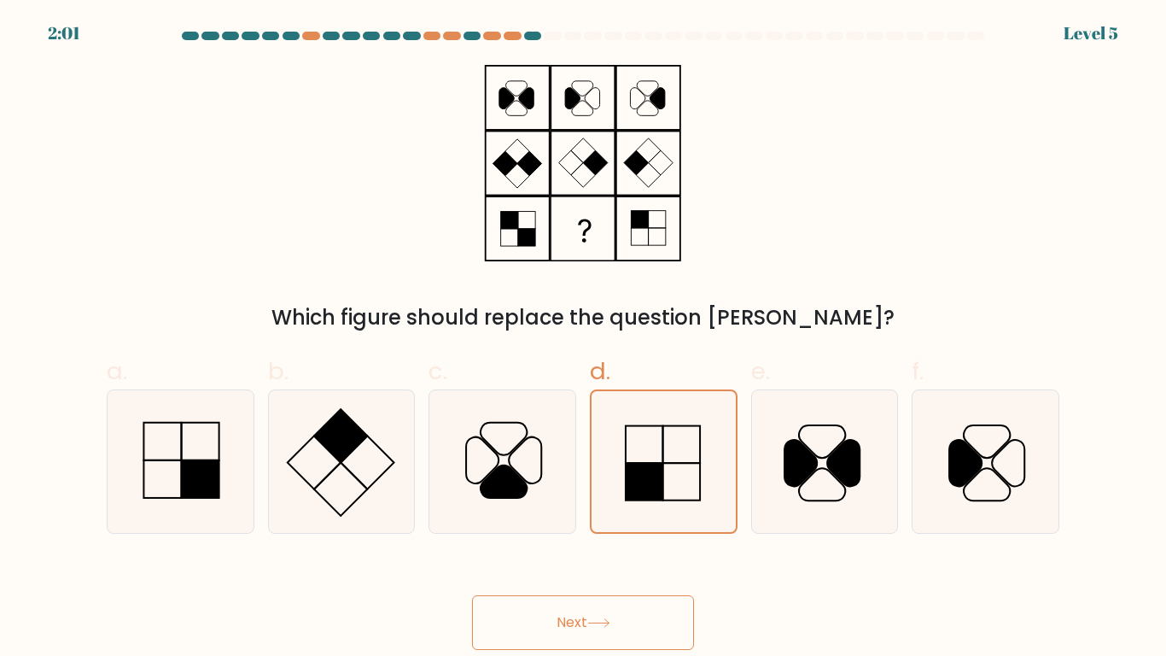
click at [590, 511] on button "Next" at bounding box center [583, 622] width 222 height 55
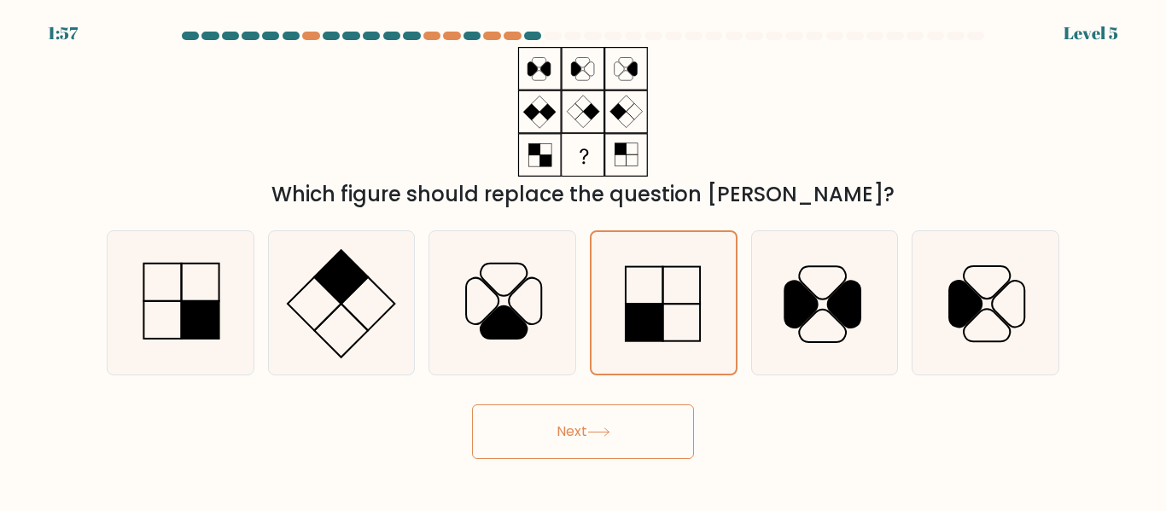
click at [552, 417] on button "Next" at bounding box center [583, 432] width 222 height 55
click at [365, 282] on icon at bounding box center [341, 302] width 143 height 143
click at [583, 260] on input "b." at bounding box center [583, 258] width 1 height 4
radio input "true"
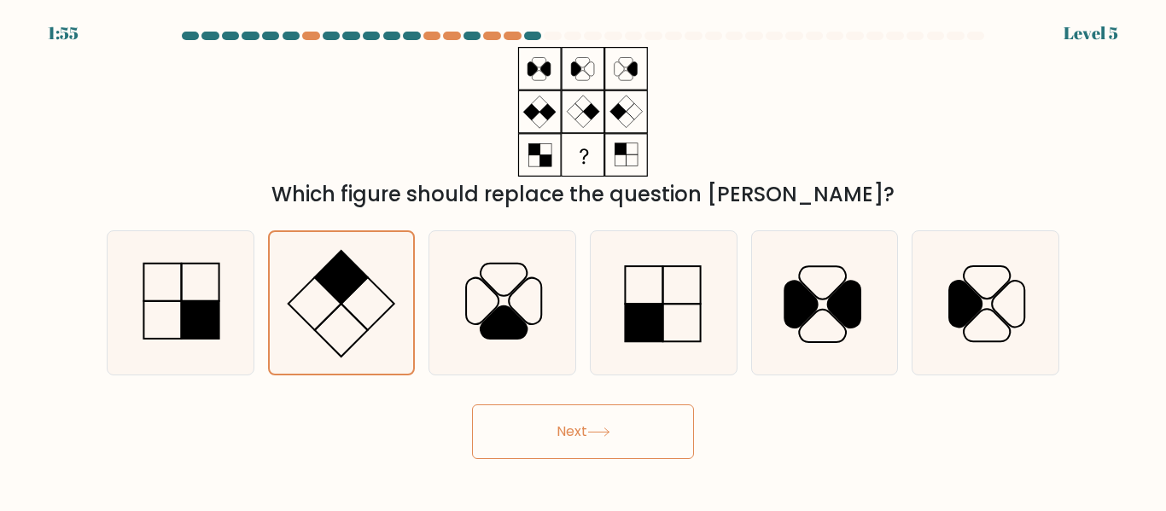
click at [631, 458] on body "1:55 Level 5" at bounding box center [583, 255] width 1166 height 511
click at [609, 439] on button "Next" at bounding box center [583, 432] width 222 height 55
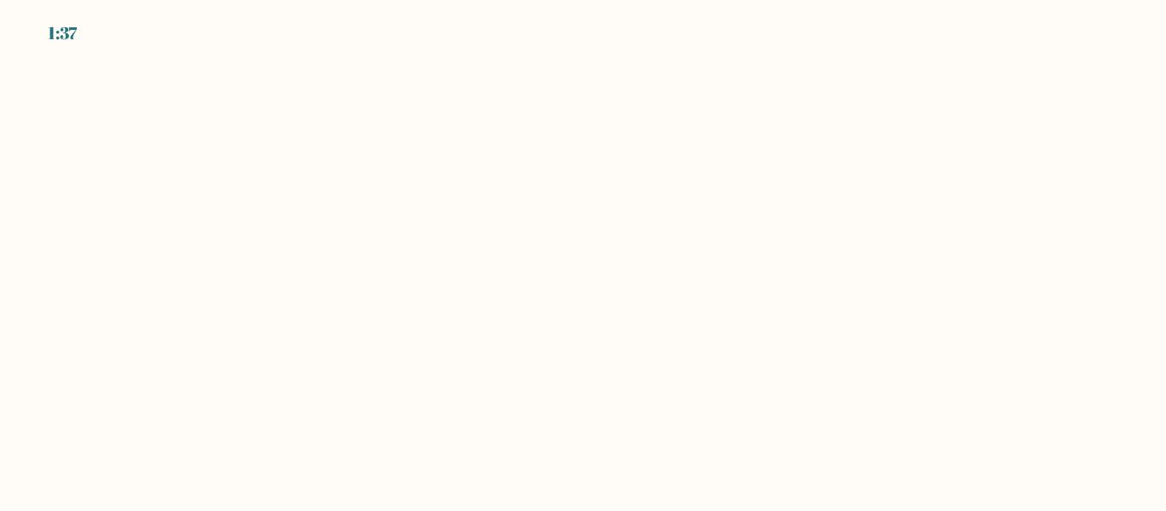
click at [542, 224] on body "1:37" at bounding box center [583, 255] width 1166 height 511
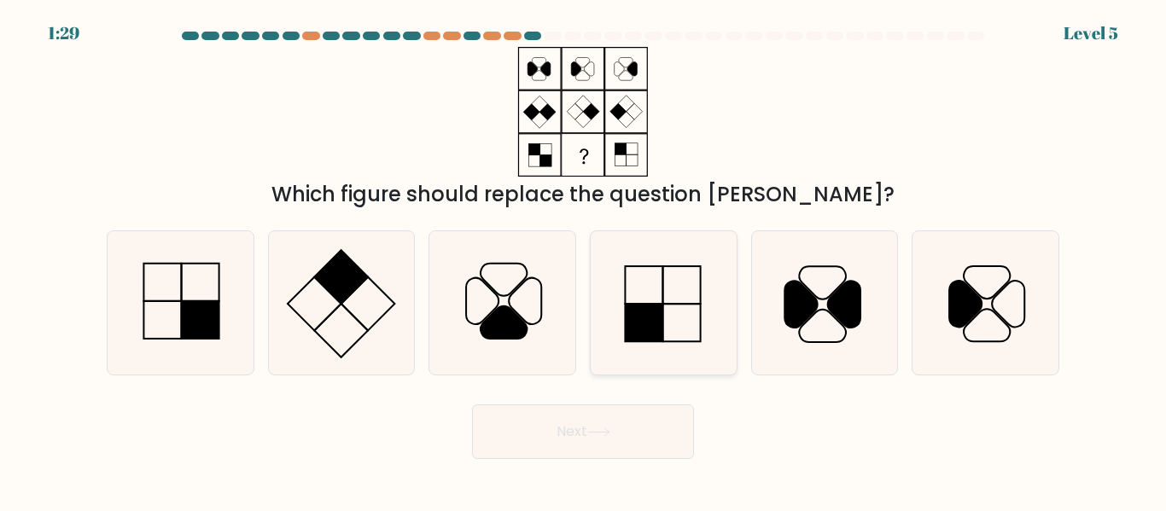
click at [653, 289] on icon at bounding box center [664, 302] width 143 height 143
click at [584, 260] on input "d." at bounding box center [583, 258] width 1 height 4
radio input "true"
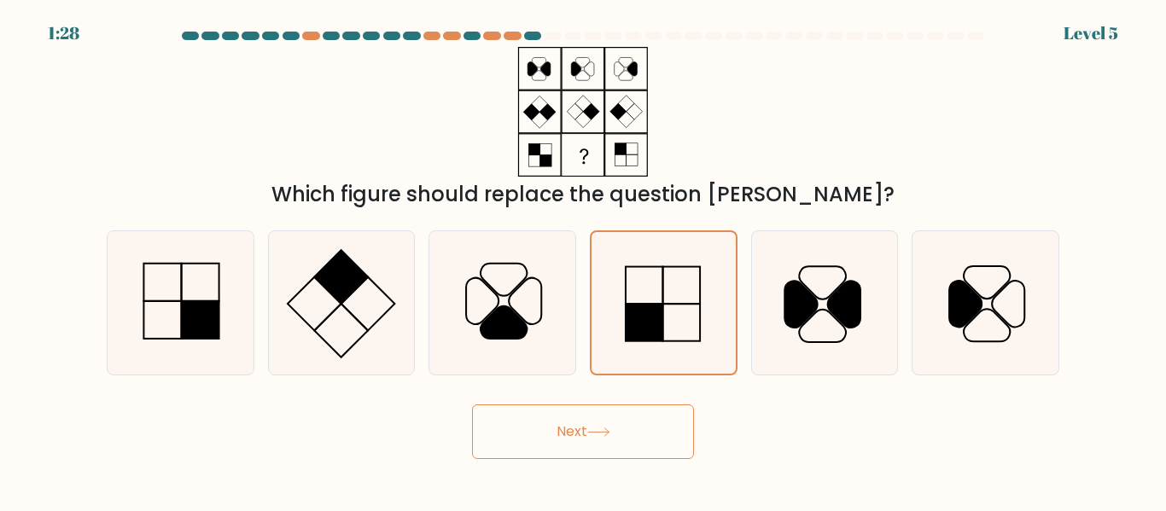
click at [595, 411] on button "Next" at bounding box center [583, 432] width 222 height 55
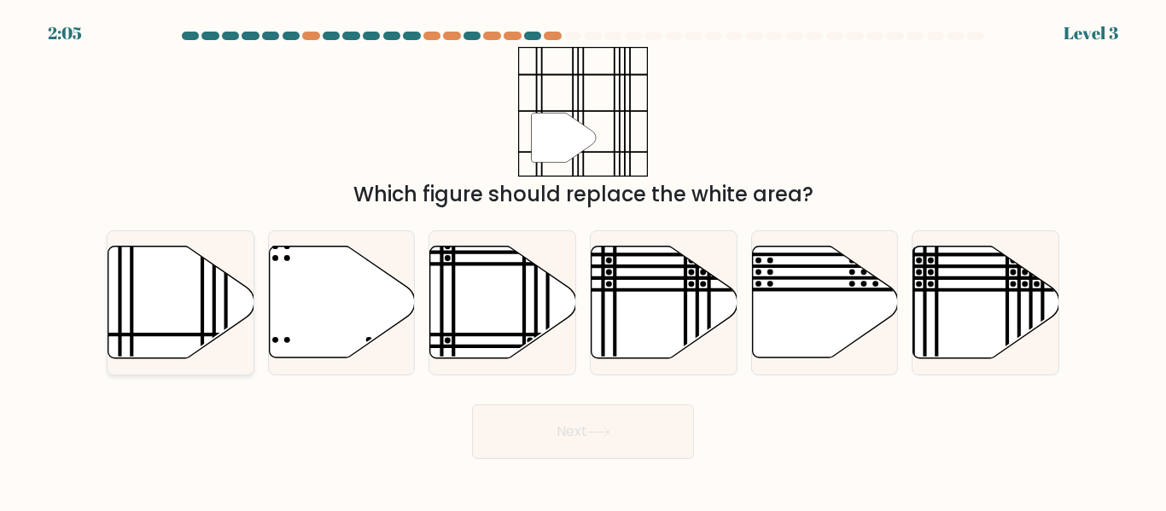
click at [218, 253] on icon at bounding box center [181, 303] width 146 height 114
click at [583, 256] on input "a." at bounding box center [583, 258] width 1 height 4
radio input "true"
click at [610, 424] on button "Next" at bounding box center [583, 432] width 222 height 55
click at [477, 426] on button "Next" at bounding box center [583, 432] width 222 height 55
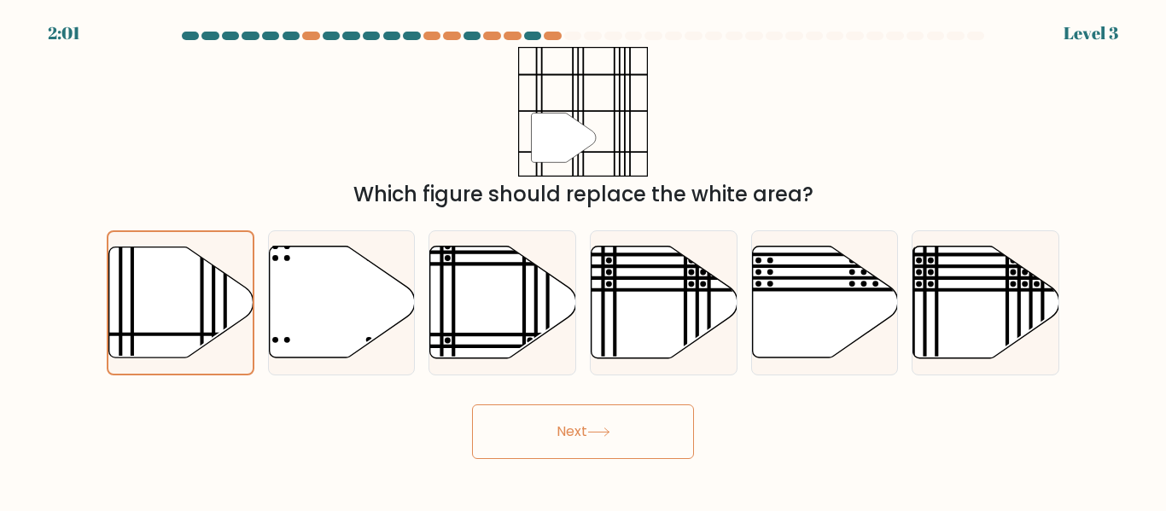
click at [630, 415] on button "Next" at bounding box center [583, 432] width 222 height 55
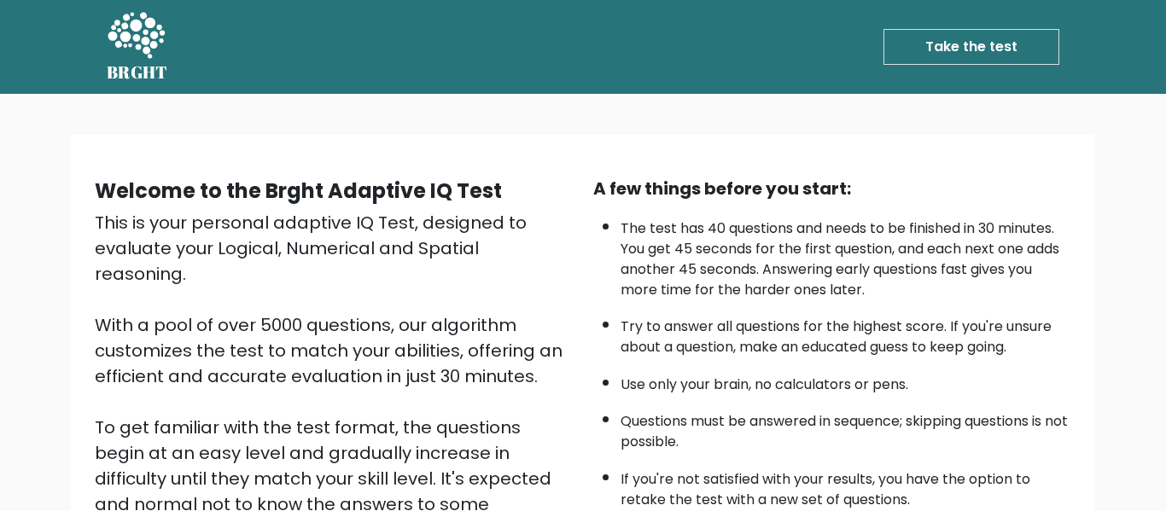
scroll to position [271, 0]
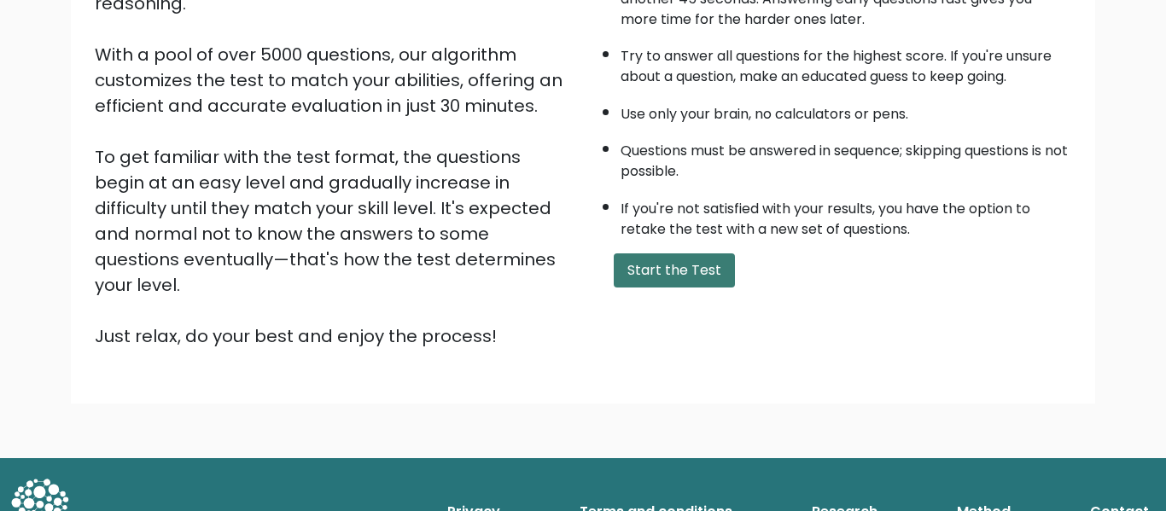
click at [657, 264] on button "Start the Test" at bounding box center [674, 271] width 121 height 34
click at [692, 259] on button "Start the Test" at bounding box center [674, 271] width 121 height 34
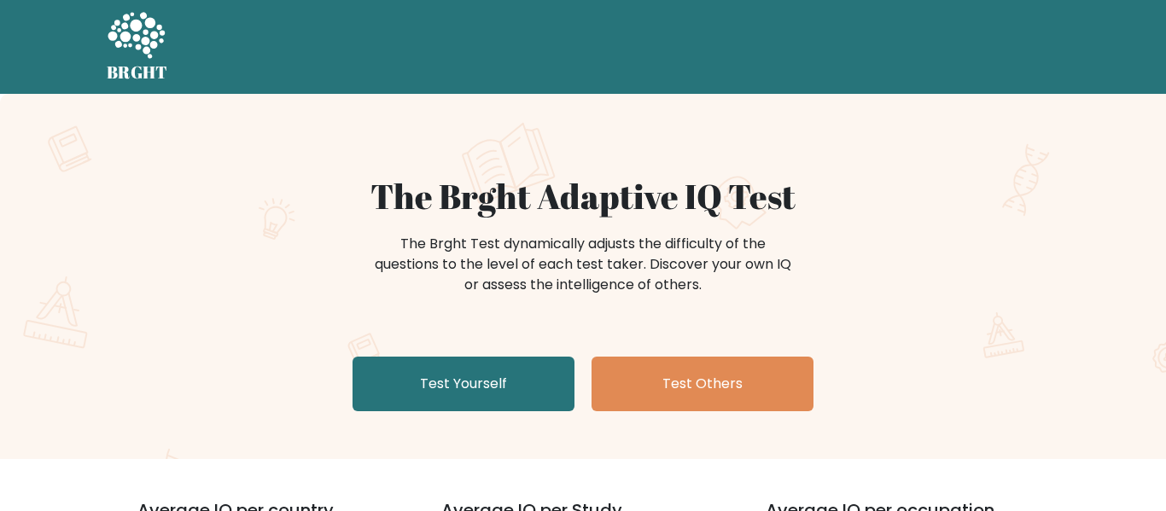
click at [507, 409] on link "Test Yourself" at bounding box center [464, 384] width 222 height 55
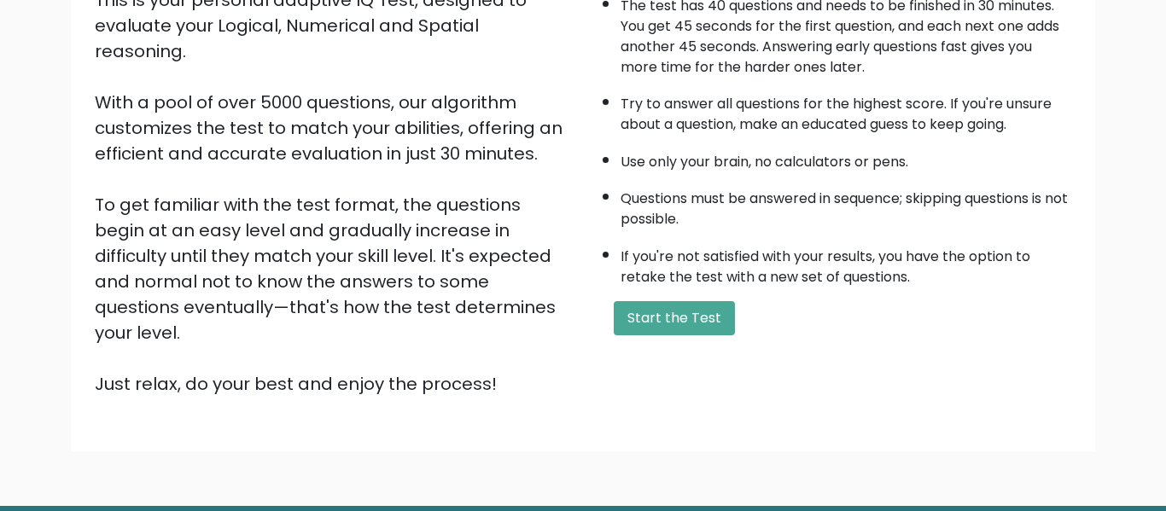
scroll to position [271, 0]
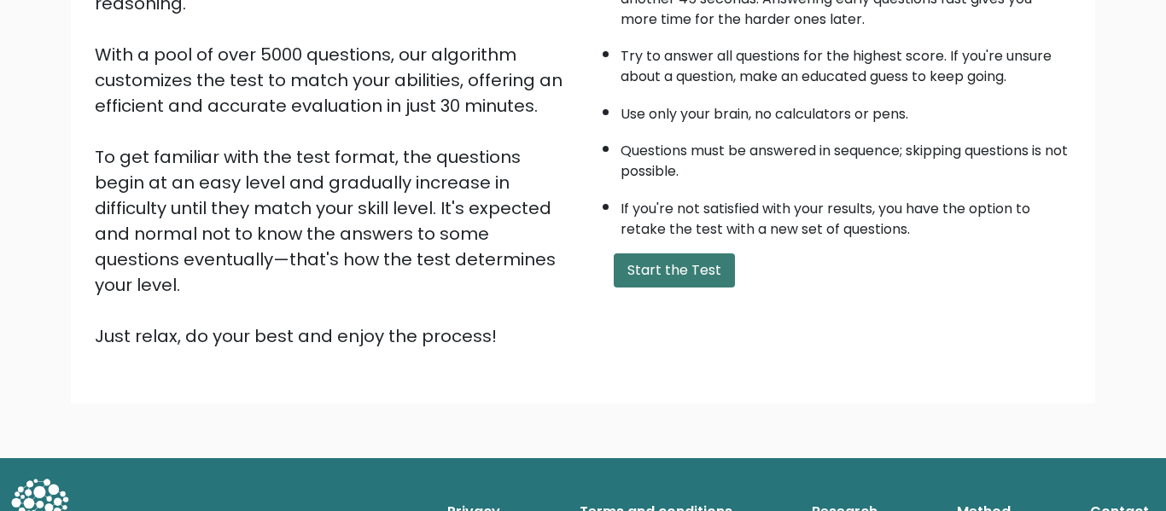
click at [666, 265] on button "Start the Test" at bounding box center [674, 271] width 121 height 34
click at [696, 283] on button "Start the Test" at bounding box center [674, 271] width 121 height 34
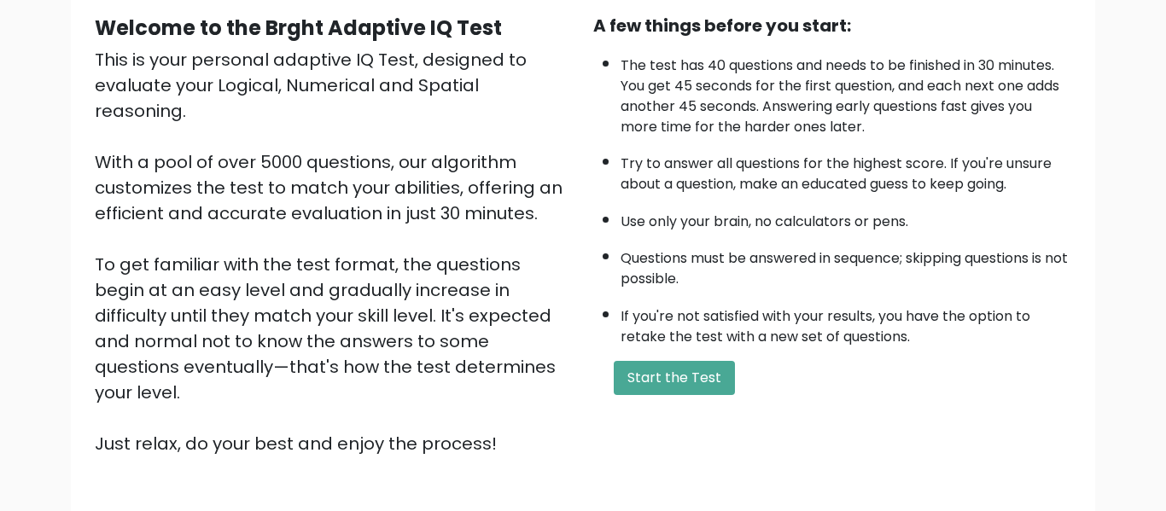
scroll to position [231, 0]
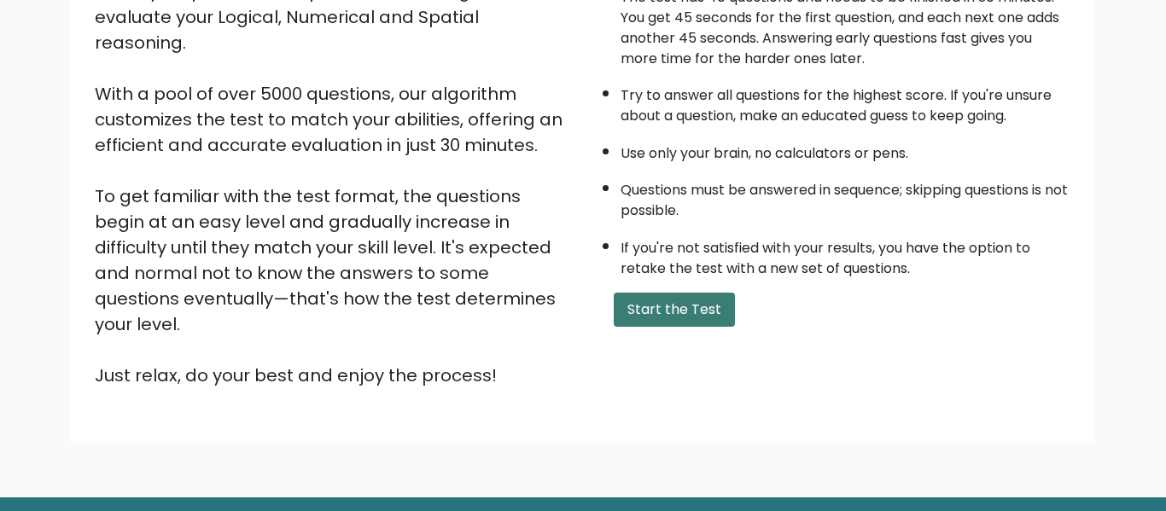
click at [662, 316] on button "Start the Test" at bounding box center [674, 310] width 121 height 34
click at [687, 305] on button "Start the Test" at bounding box center [674, 310] width 121 height 34
